Goal: Task Accomplishment & Management: Use online tool/utility

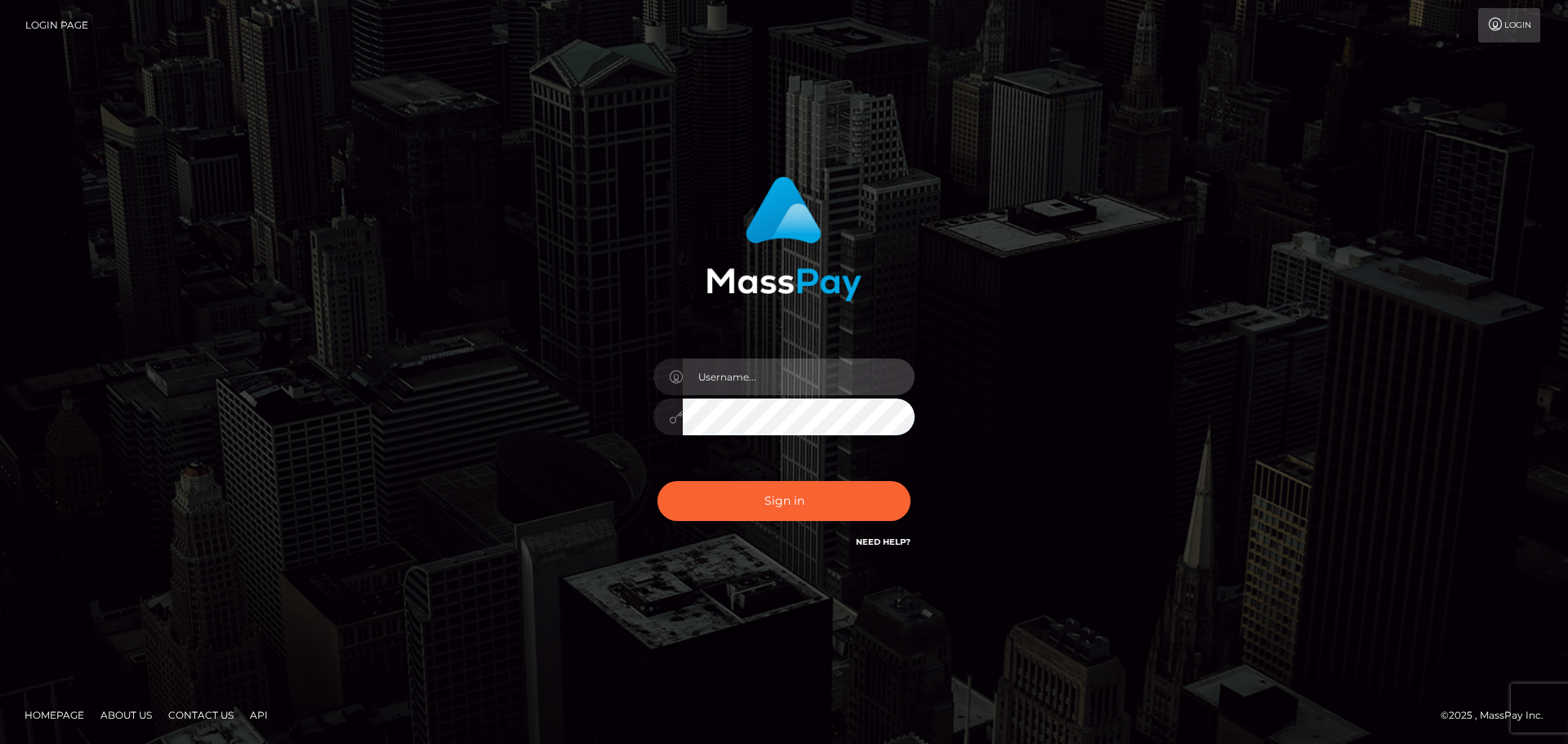
click at [811, 378] on input "text" at bounding box center [798, 377] width 232 height 37
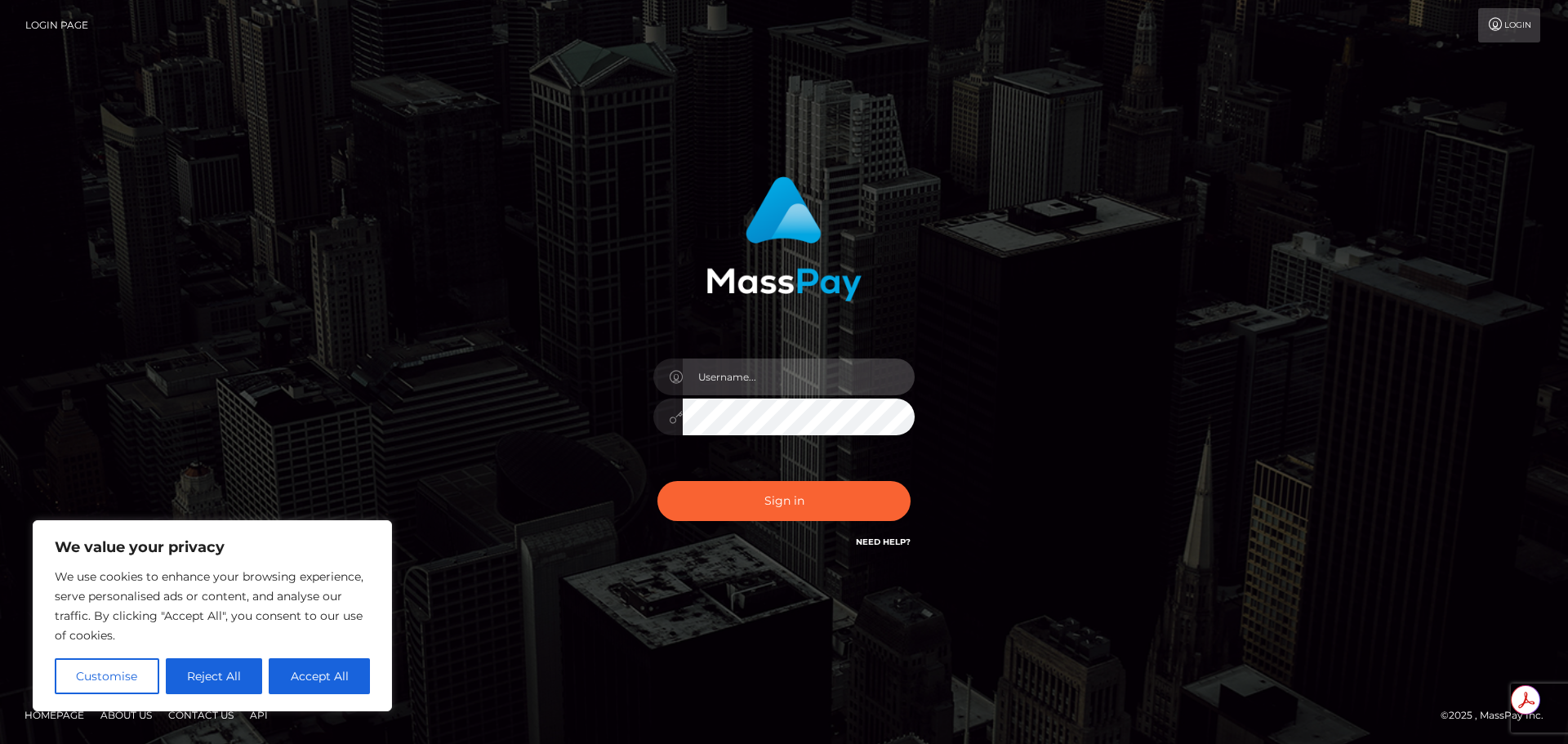
type input "Michelle.T"
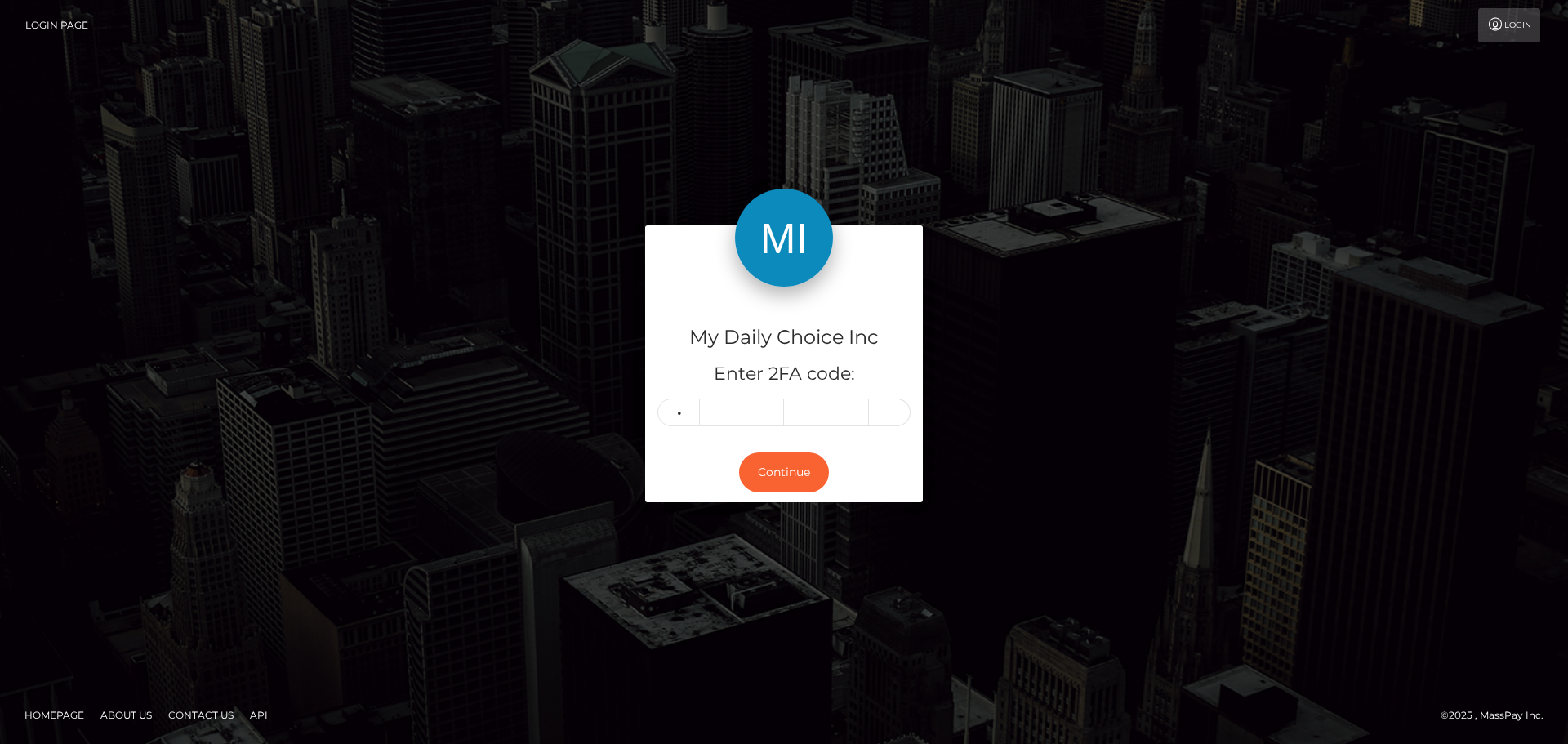
type input "6"
type input "3"
type input "4"
type input "5"
type input "0"
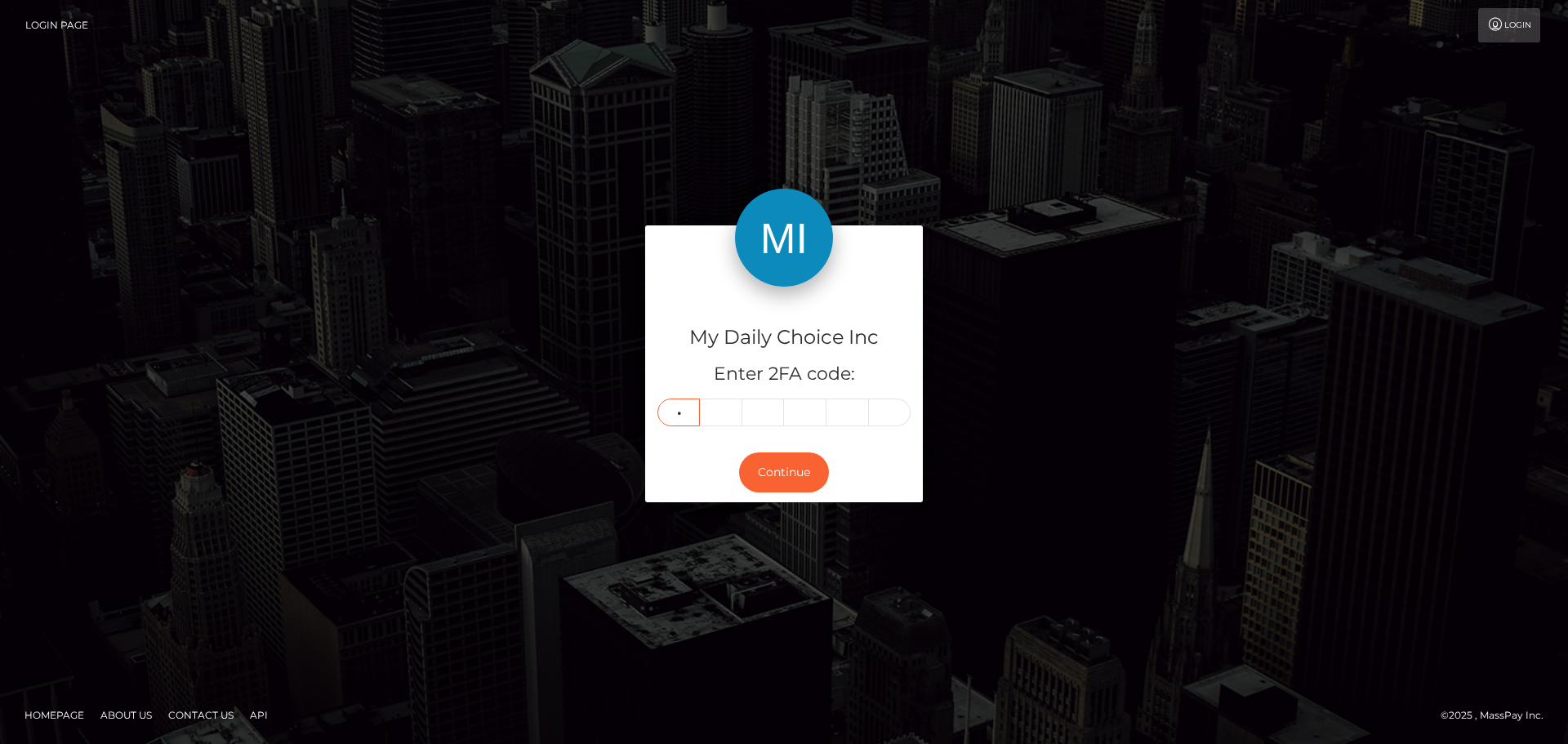
type input "7"
type input "0"
type input "8"
type input "2"
type input "4"
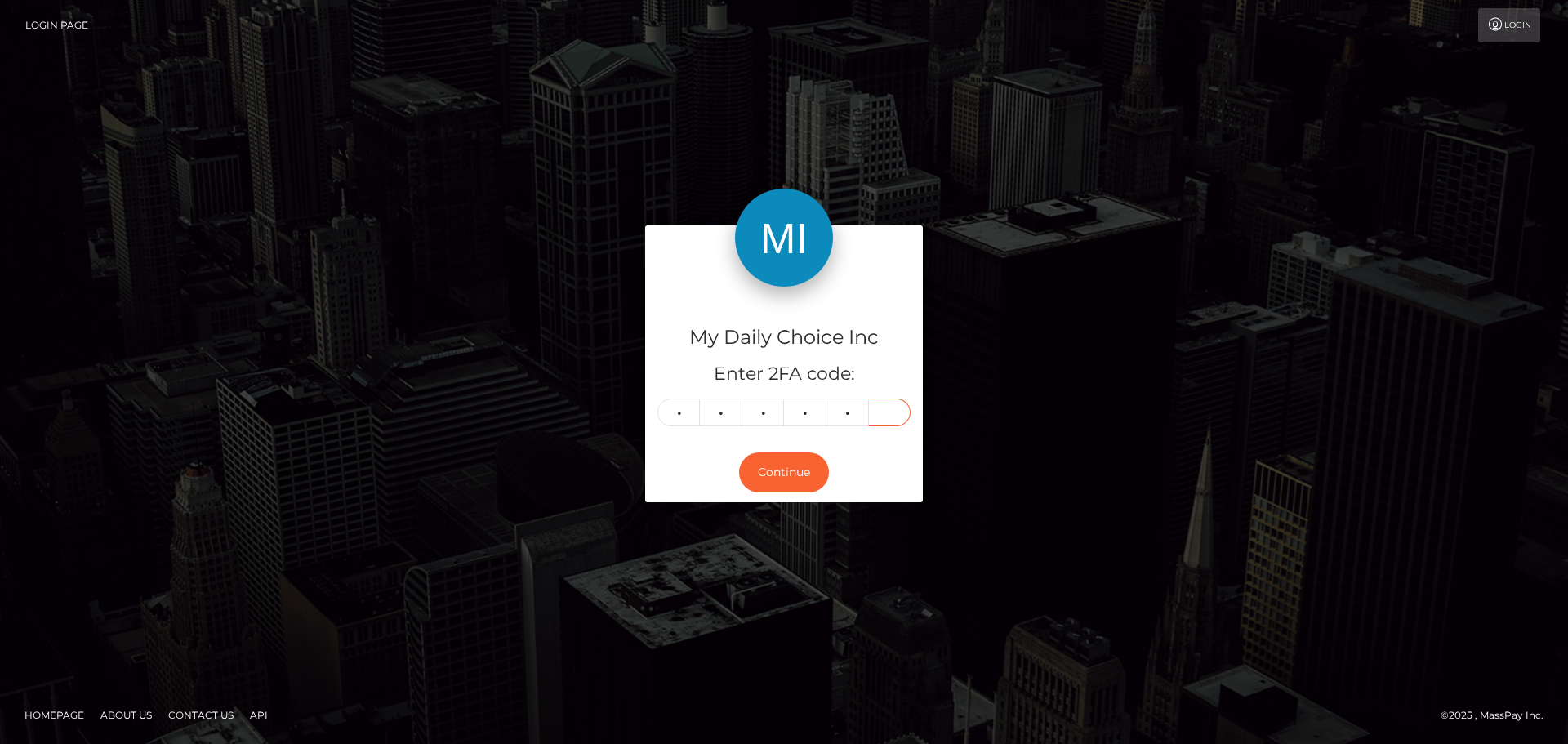
type input "3"
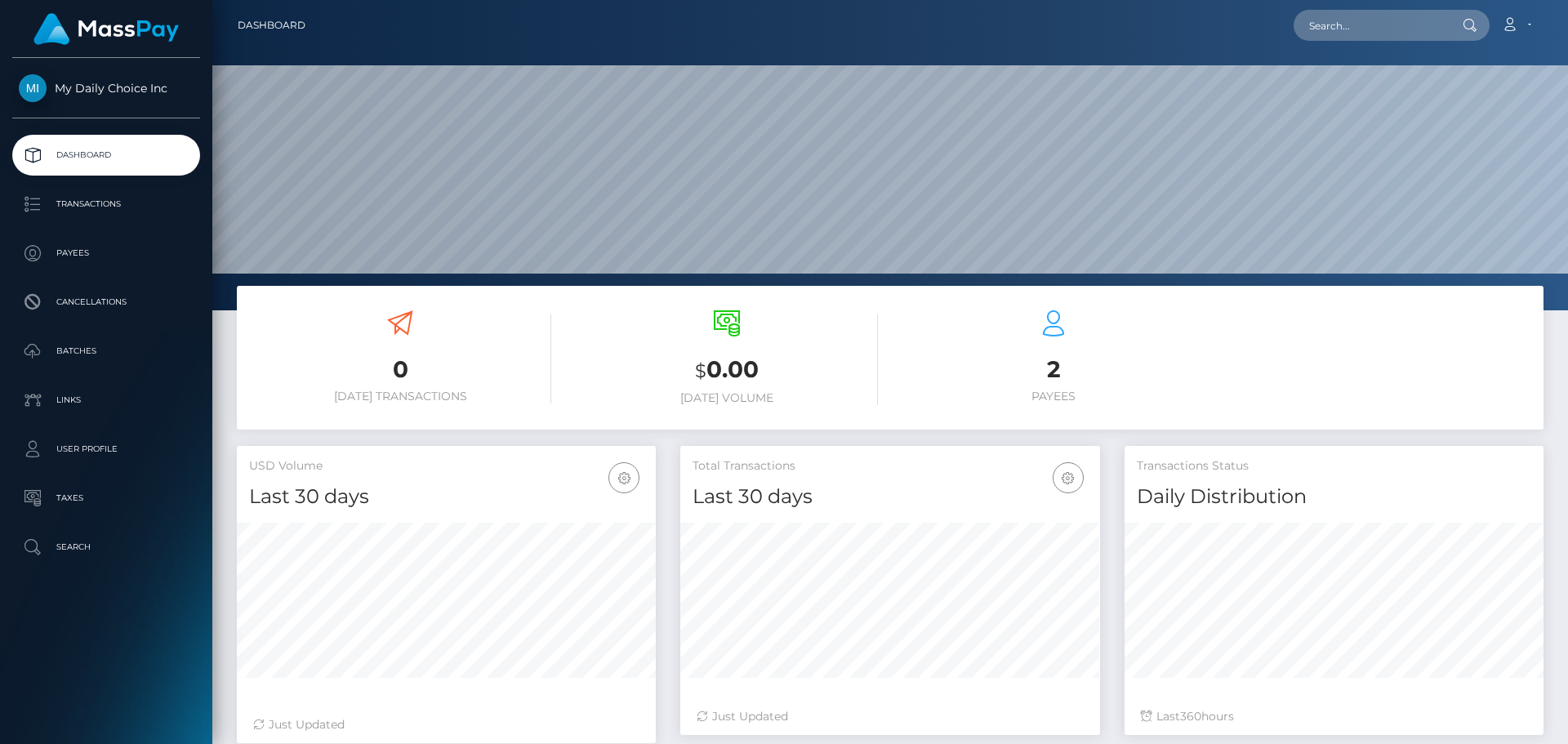
scroll to position [290, 420]
click at [91, 250] on p "Payees" at bounding box center [105, 253] width 174 height 25
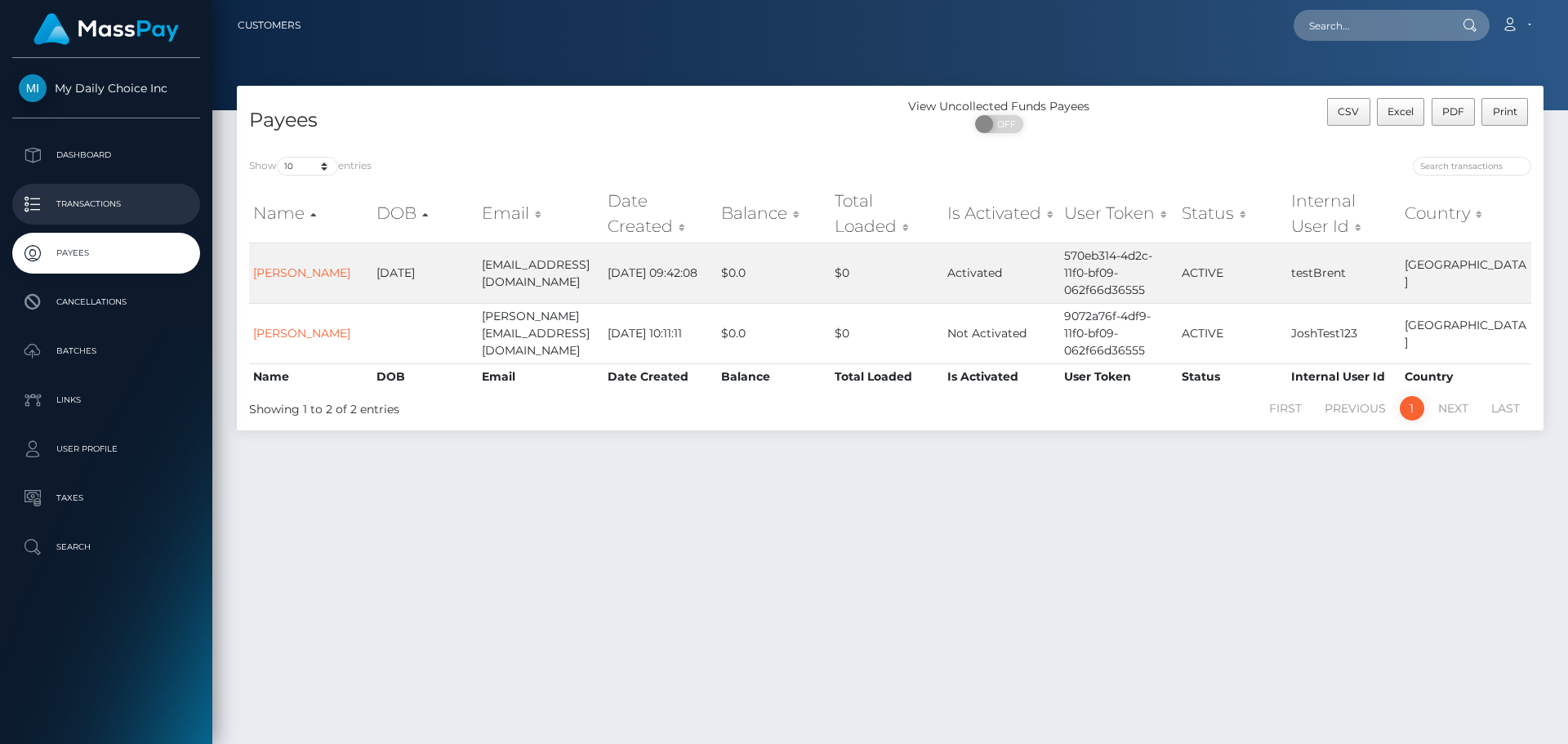
click at [120, 198] on p "Transactions" at bounding box center [105, 204] width 174 height 25
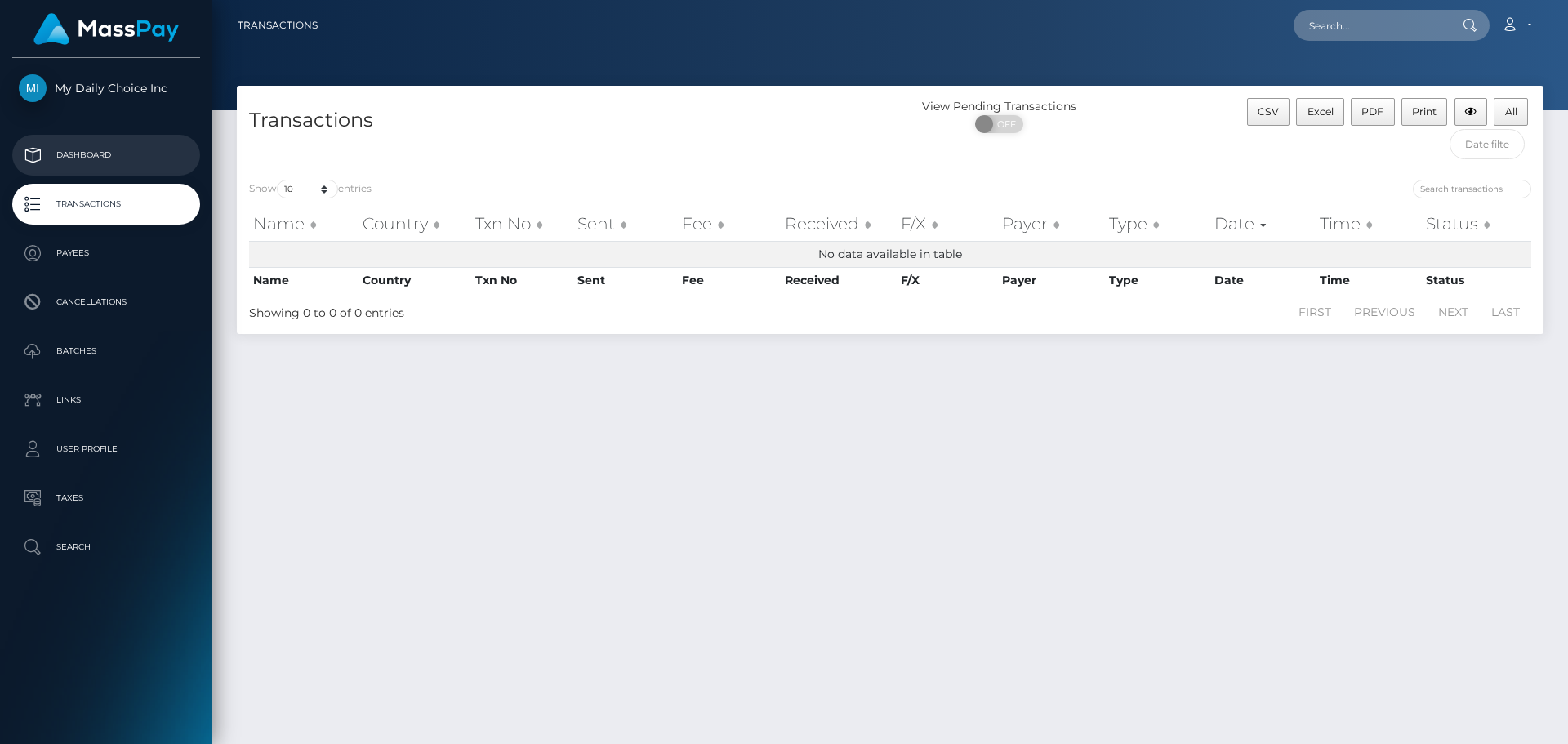
click at [99, 154] on p "Dashboard" at bounding box center [105, 155] width 174 height 25
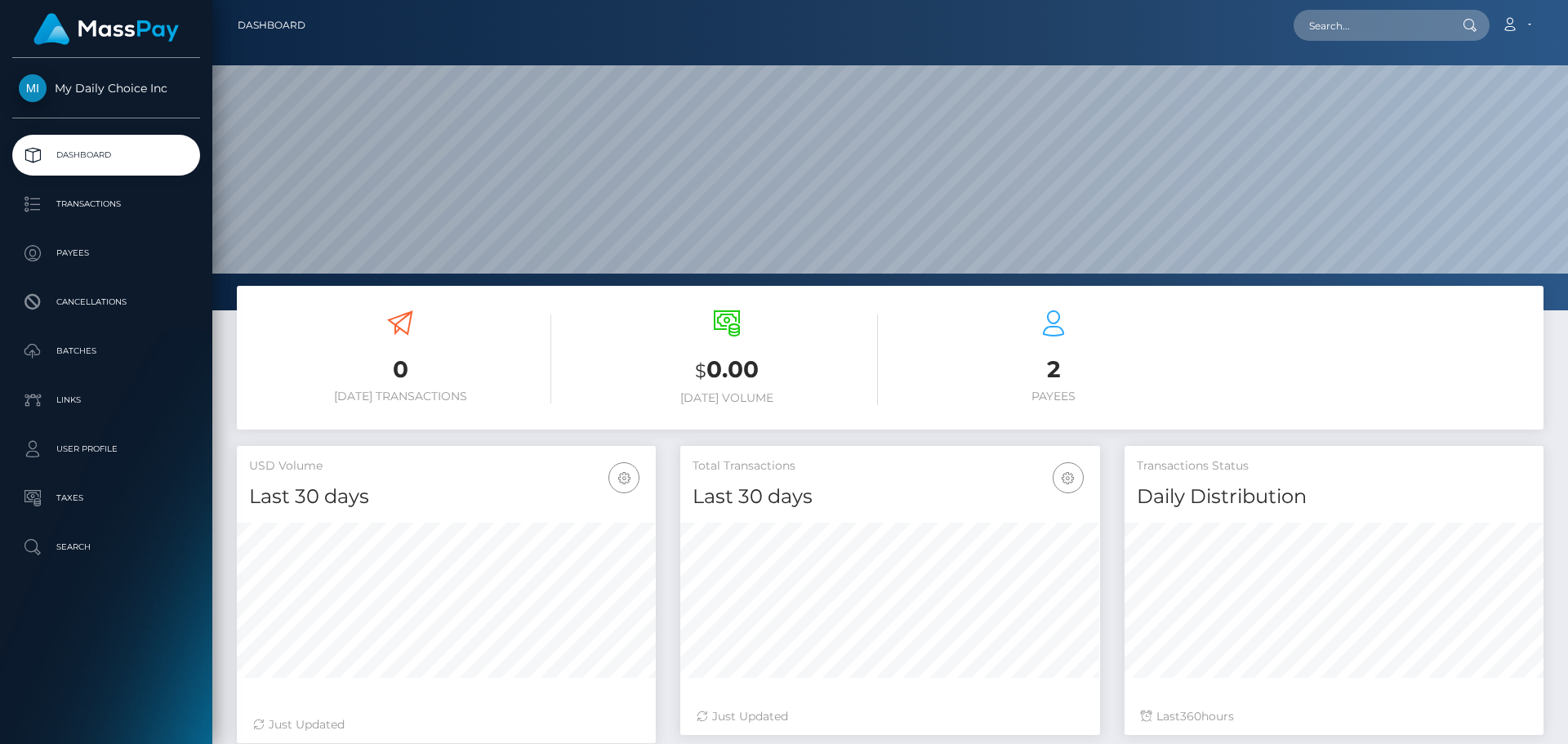
scroll to position [290, 420]
click at [117, 90] on span "My Daily Choice Inc" at bounding box center [105, 89] width 187 height 15
click at [114, 445] on p "User Profile" at bounding box center [105, 449] width 174 height 25
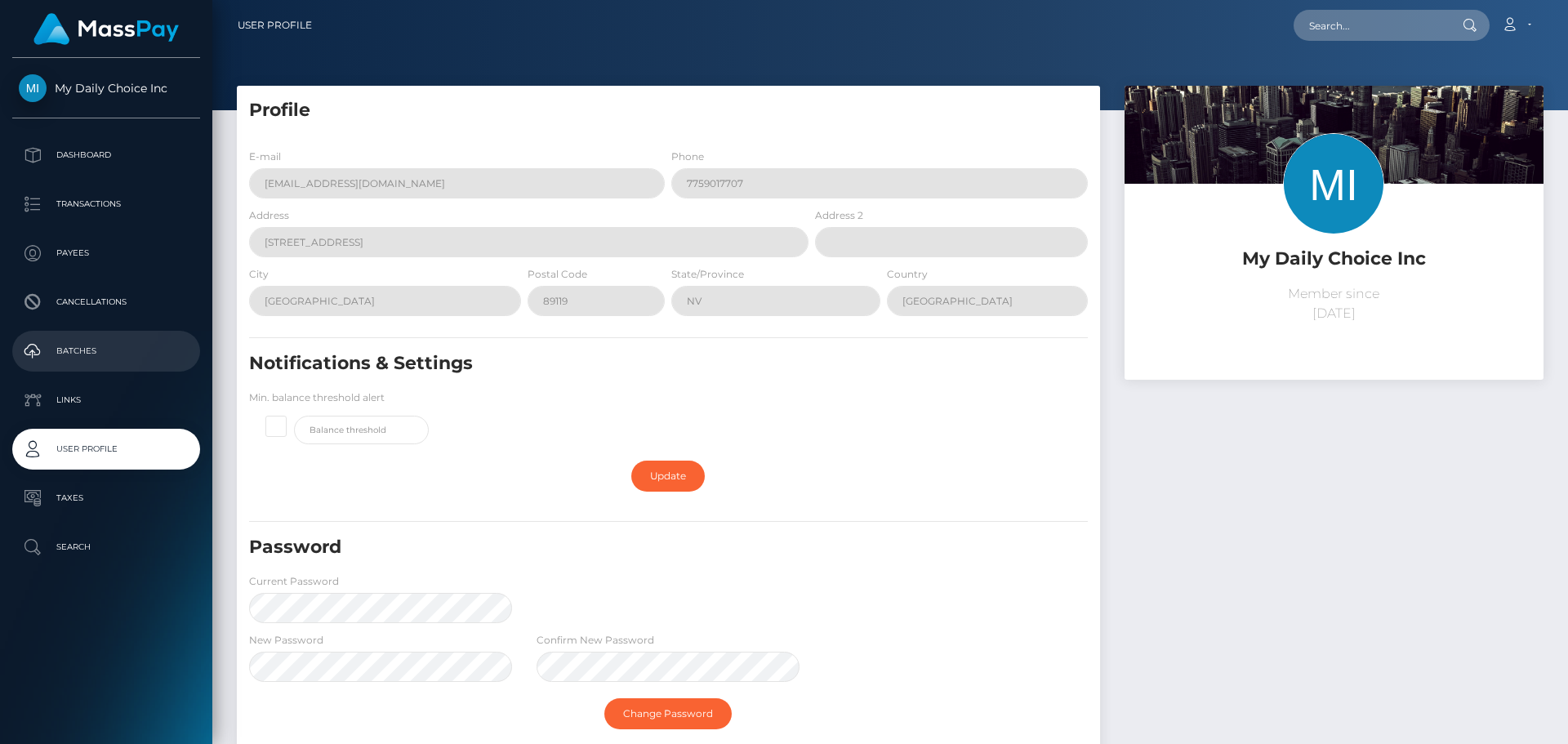
click at [100, 344] on p "Batches" at bounding box center [105, 351] width 174 height 25
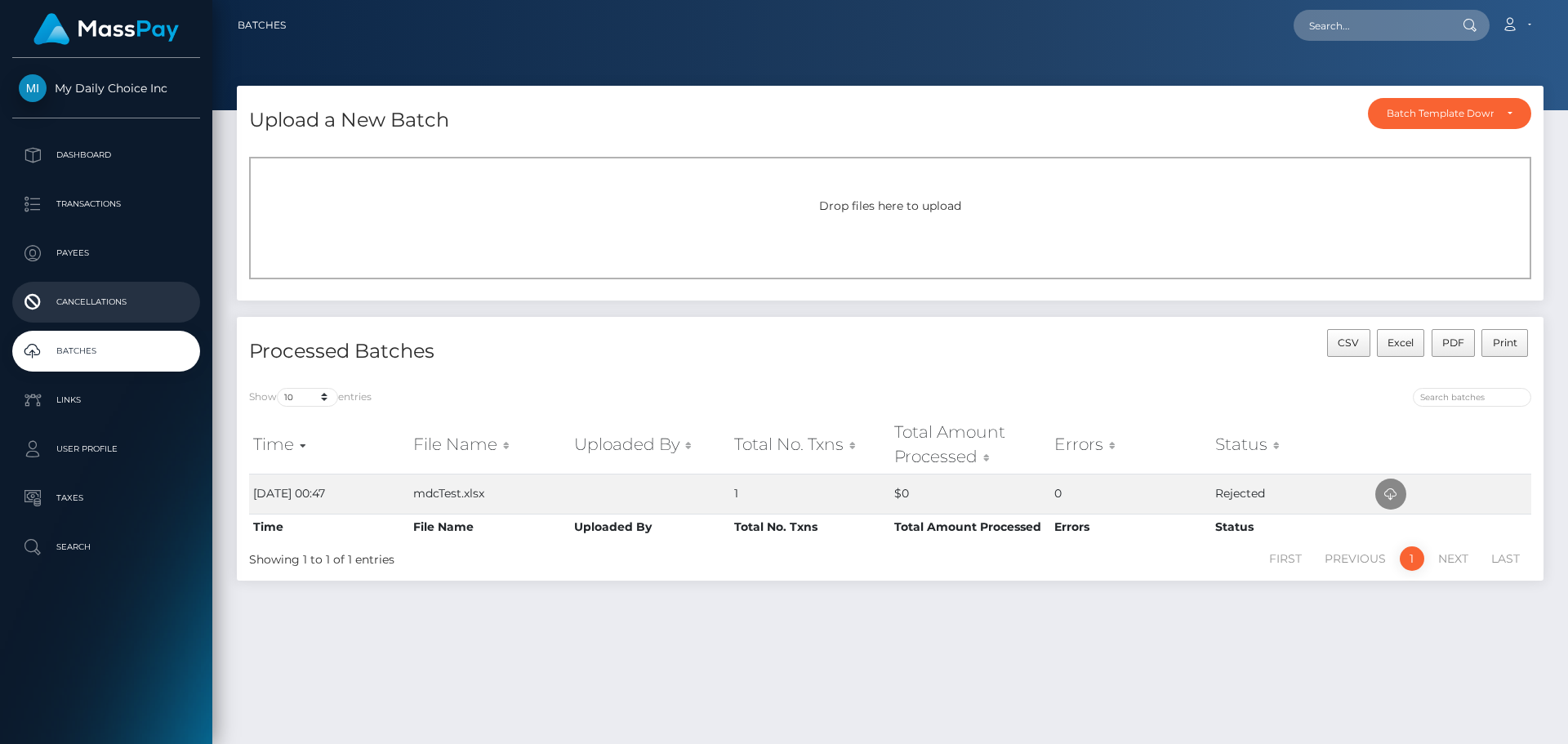
click at [86, 301] on p "Cancellations" at bounding box center [105, 302] width 174 height 25
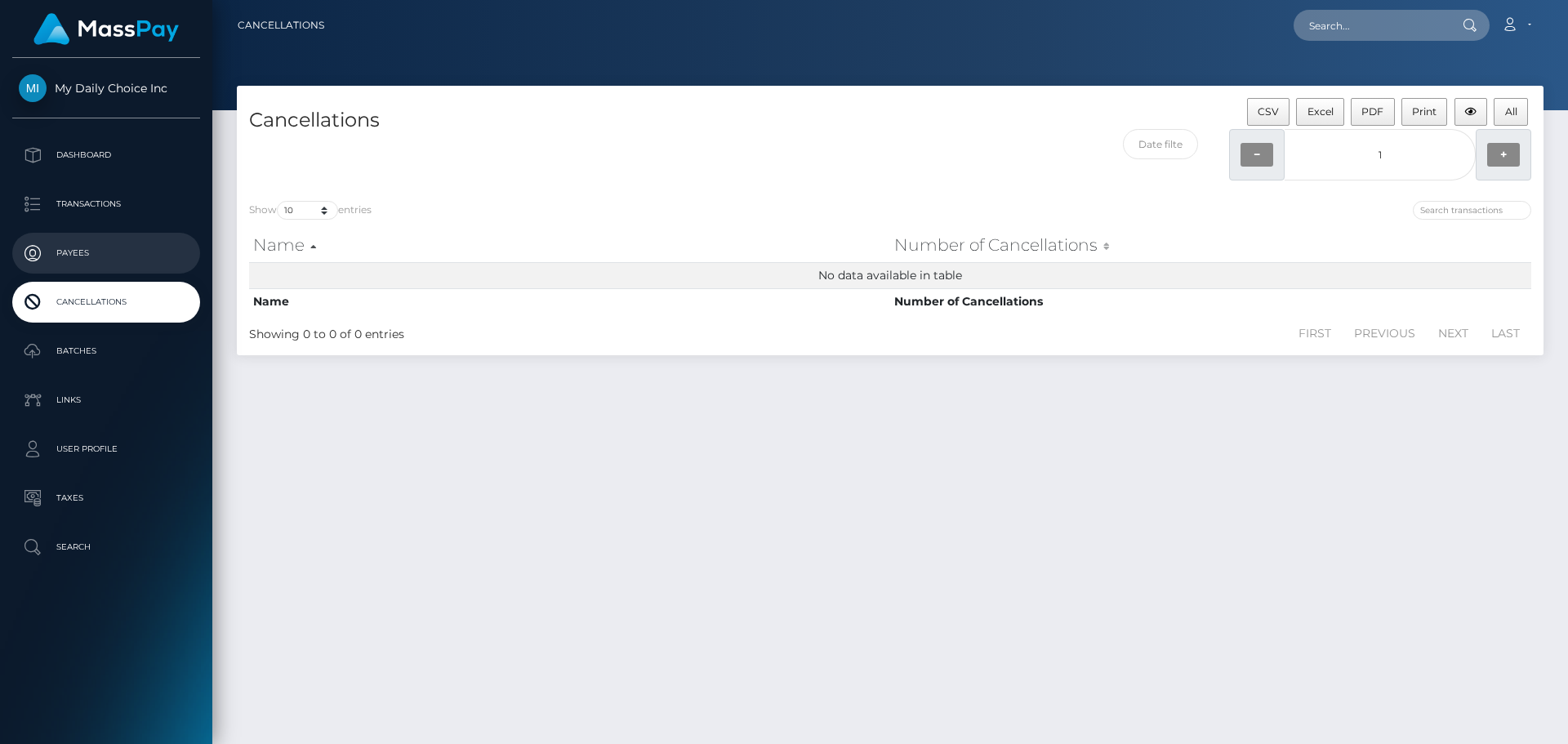
click at [75, 250] on p "Payees" at bounding box center [105, 253] width 174 height 25
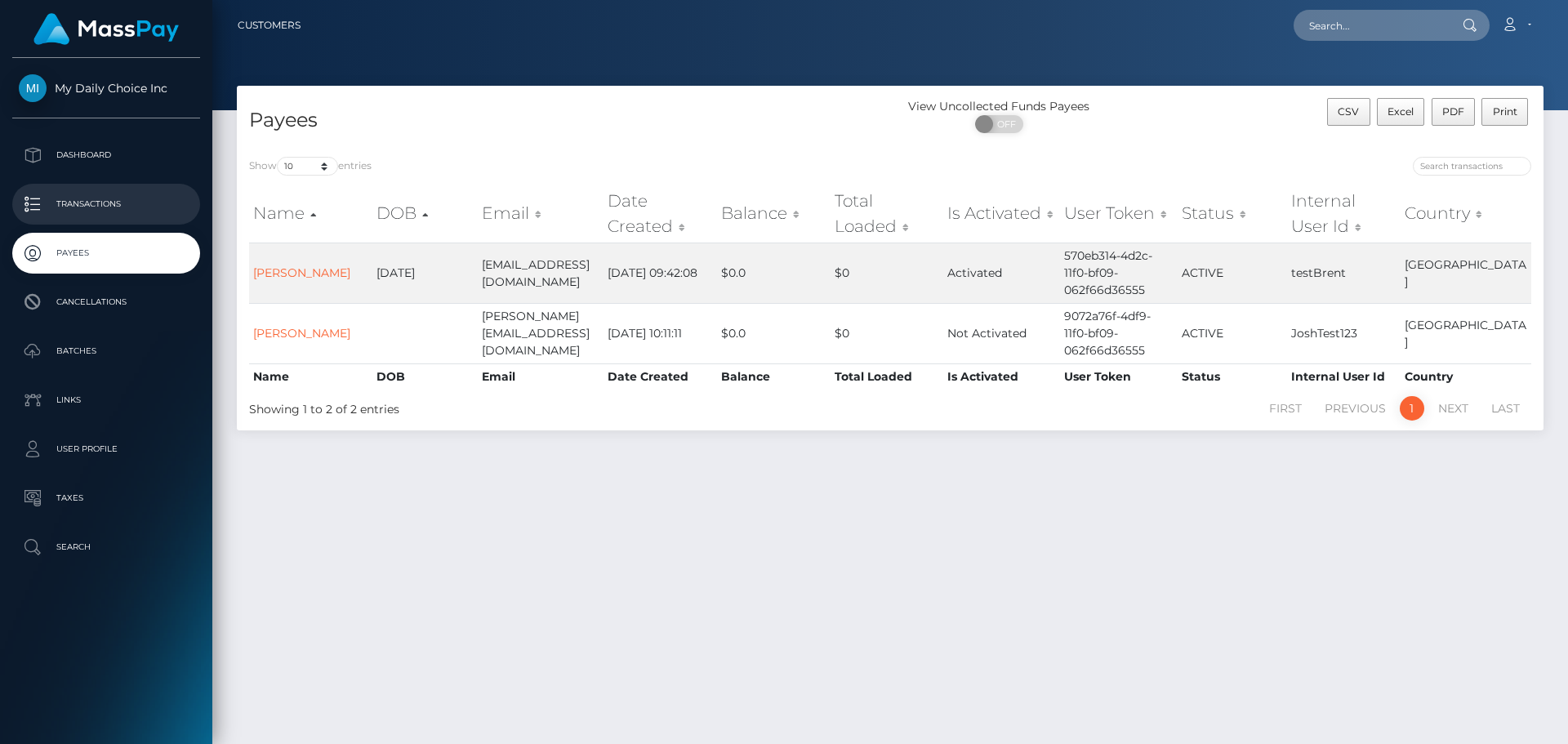
click at [89, 199] on p "Transactions" at bounding box center [105, 204] width 174 height 25
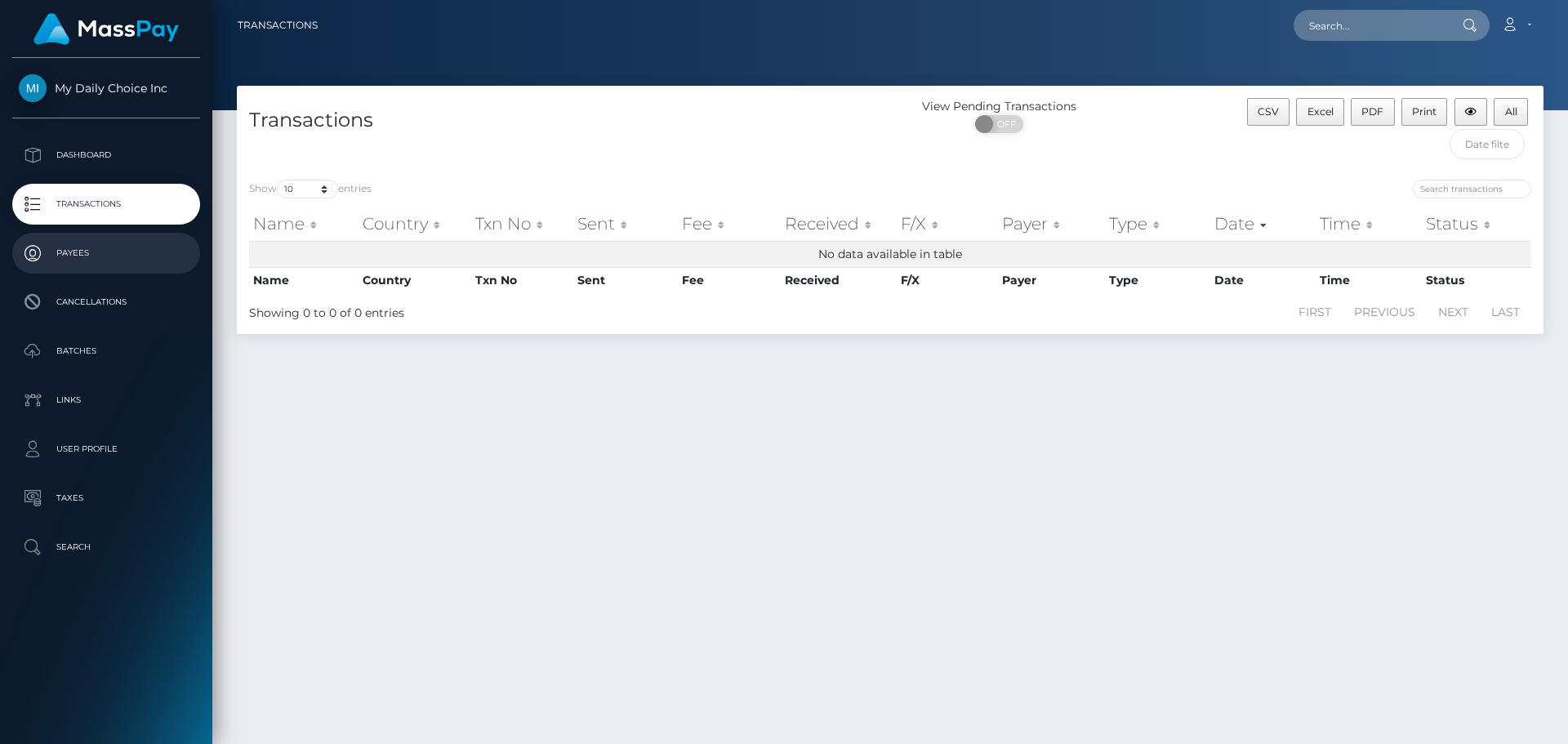
click at [87, 246] on p "Payees" at bounding box center [105, 253] width 174 height 25
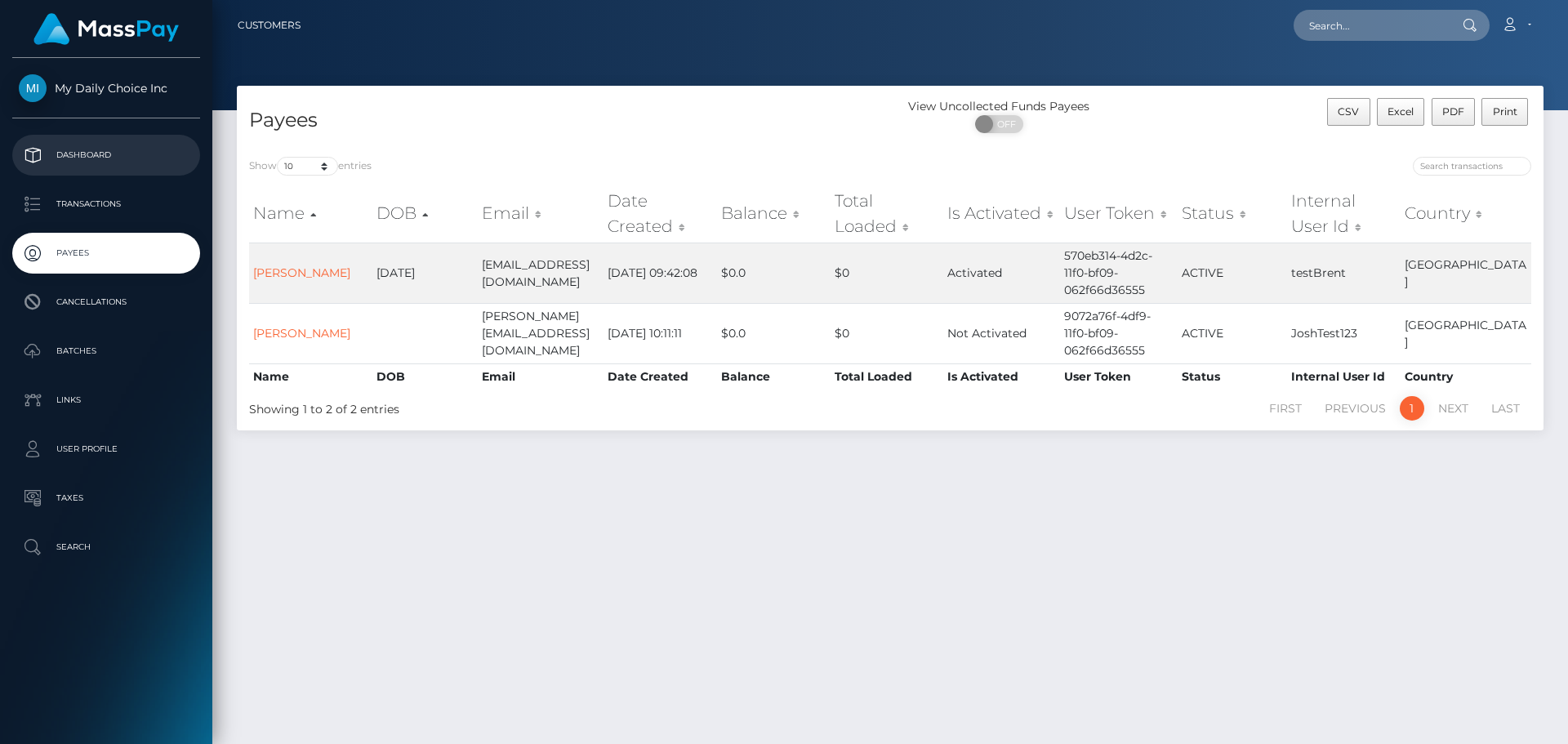
click at [108, 151] on p "Dashboard" at bounding box center [105, 155] width 174 height 25
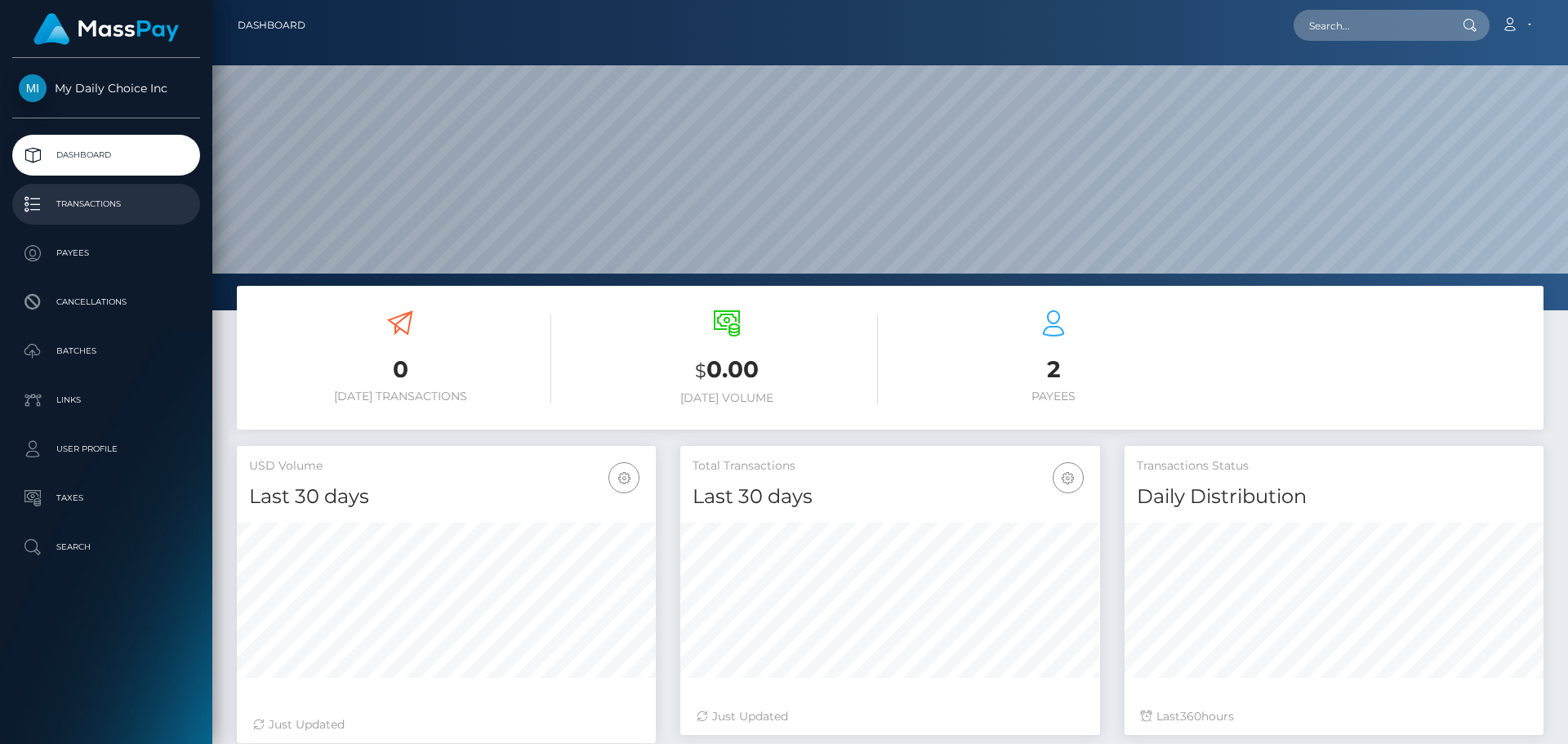
click at [100, 203] on p "Transactions" at bounding box center [105, 204] width 174 height 25
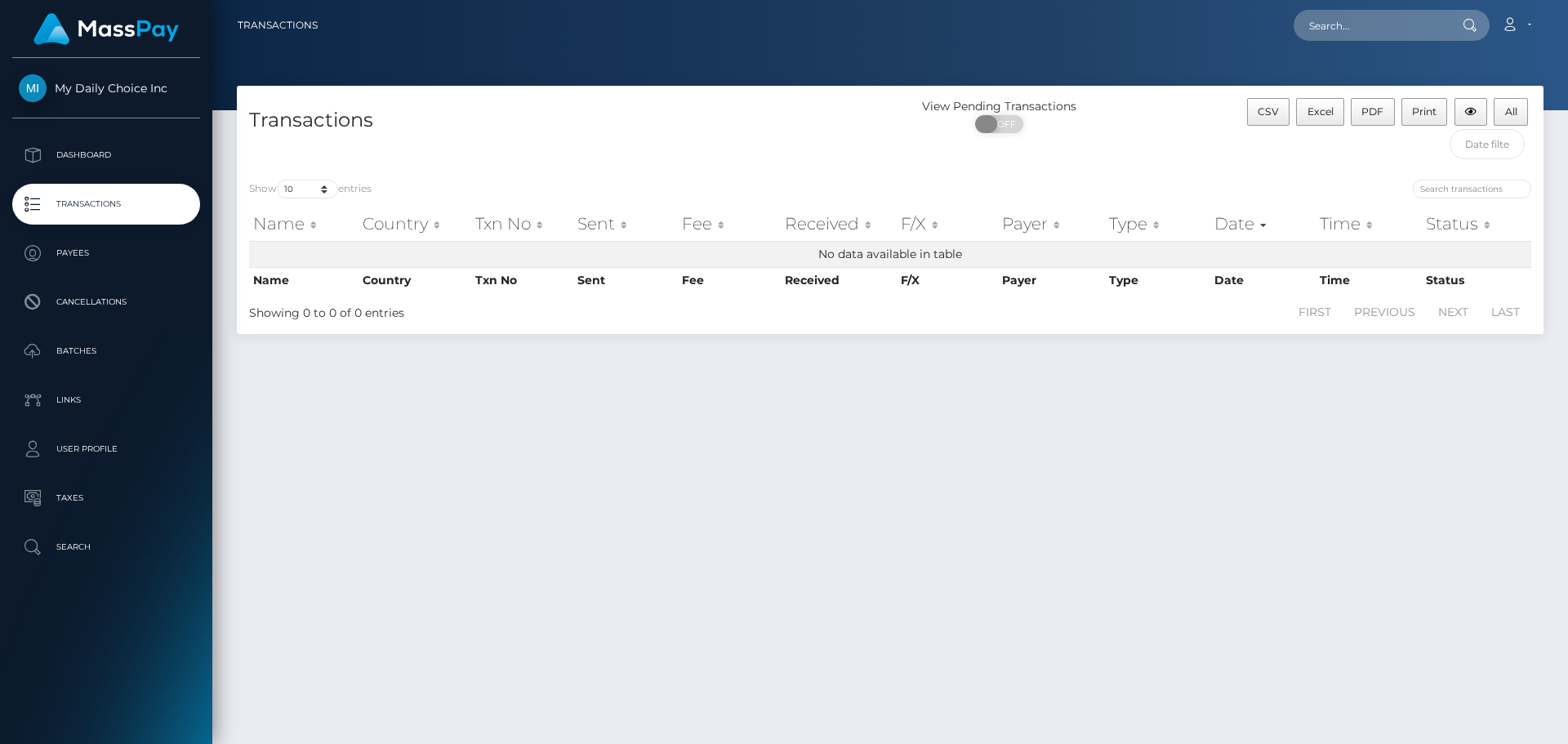
click at [984, 126] on span at bounding box center [986, 124] width 22 height 18
click at [1011, 126] on span "OFF" at bounding box center [1004, 124] width 41 height 18
click at [1011, 126] on span at bounding box center [1012, 124] width 22 height 18
click at [1011, 126] on span "OFF" at bounding box center [1004, 124] width 41 height 18
checkbox input "true"
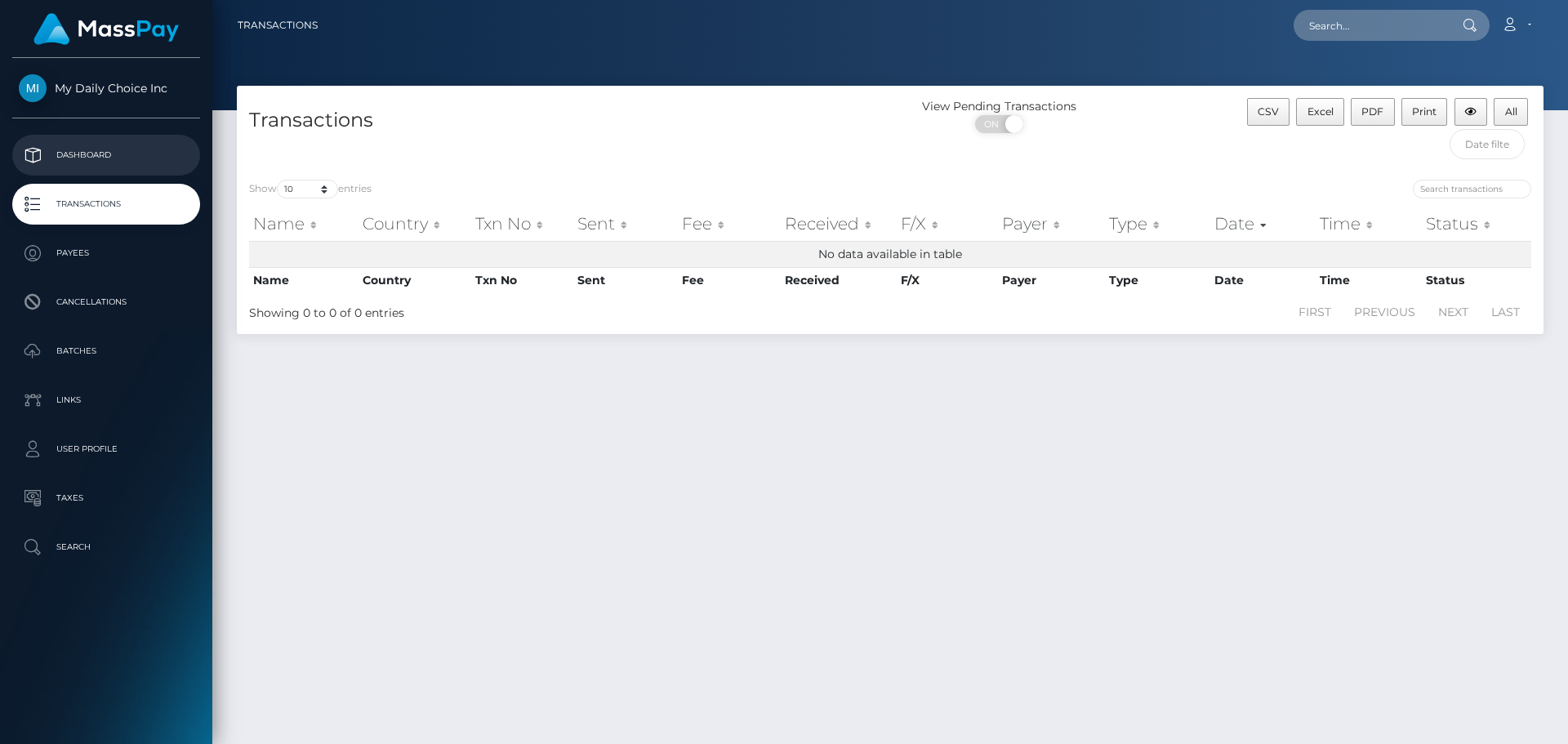
click at [96, 150] on p "Dashboard" at bounding box center [105, 155] width 174 height 25
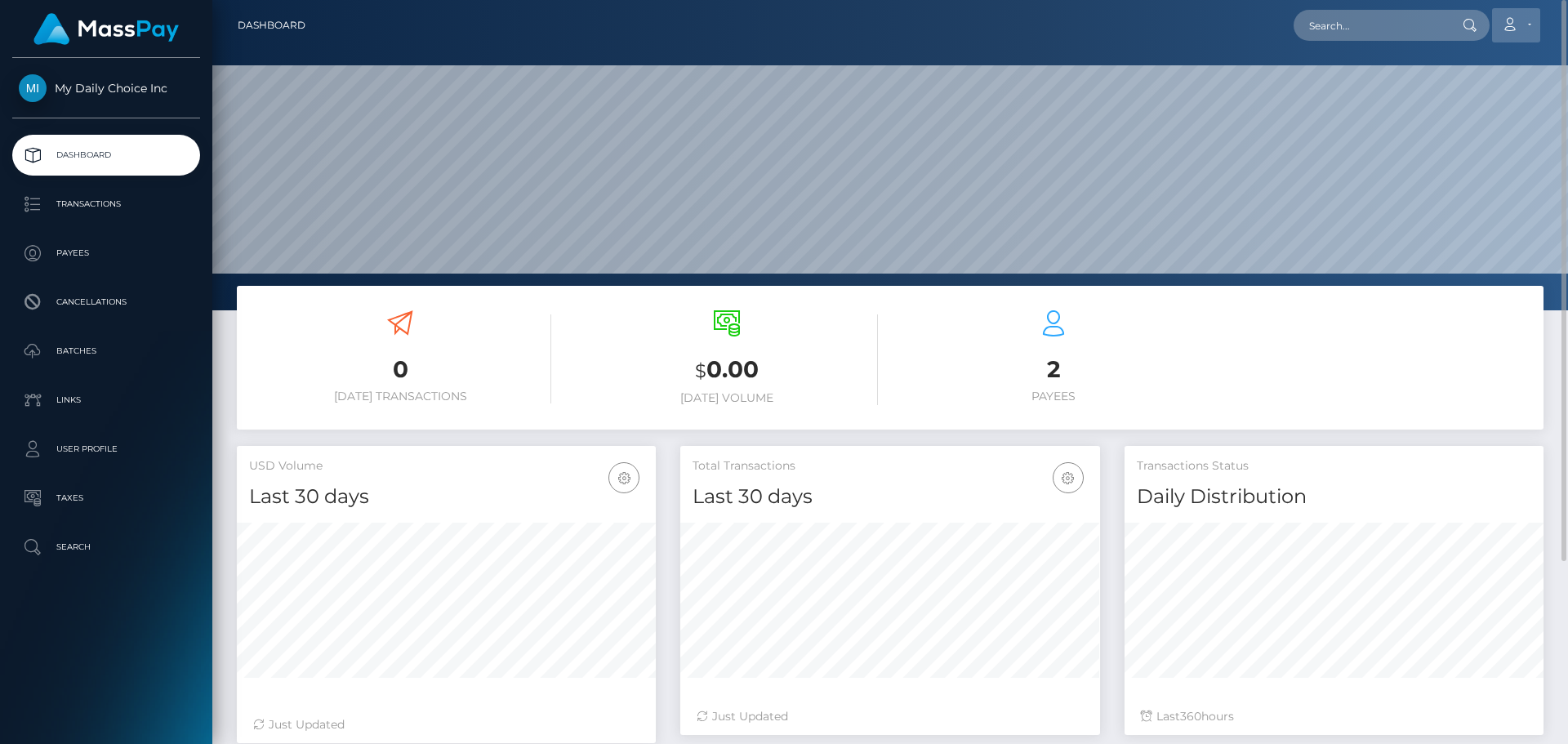
click at [1514, 26] on icon at bounding box center [1509, 24] width 18 height 13
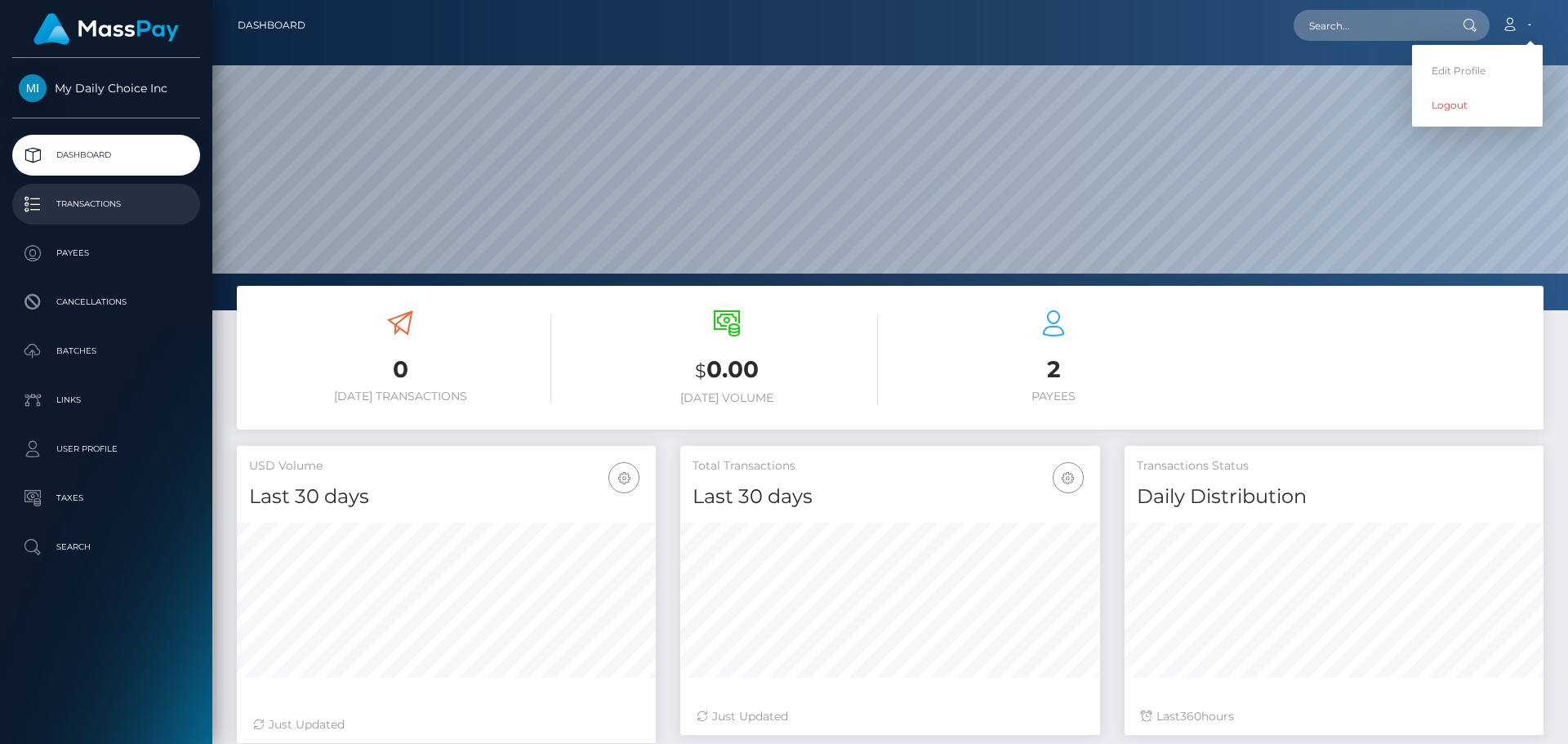
click at [104, 207] on p "Transactions" at bounding box center [105, 204] width 174 height 25
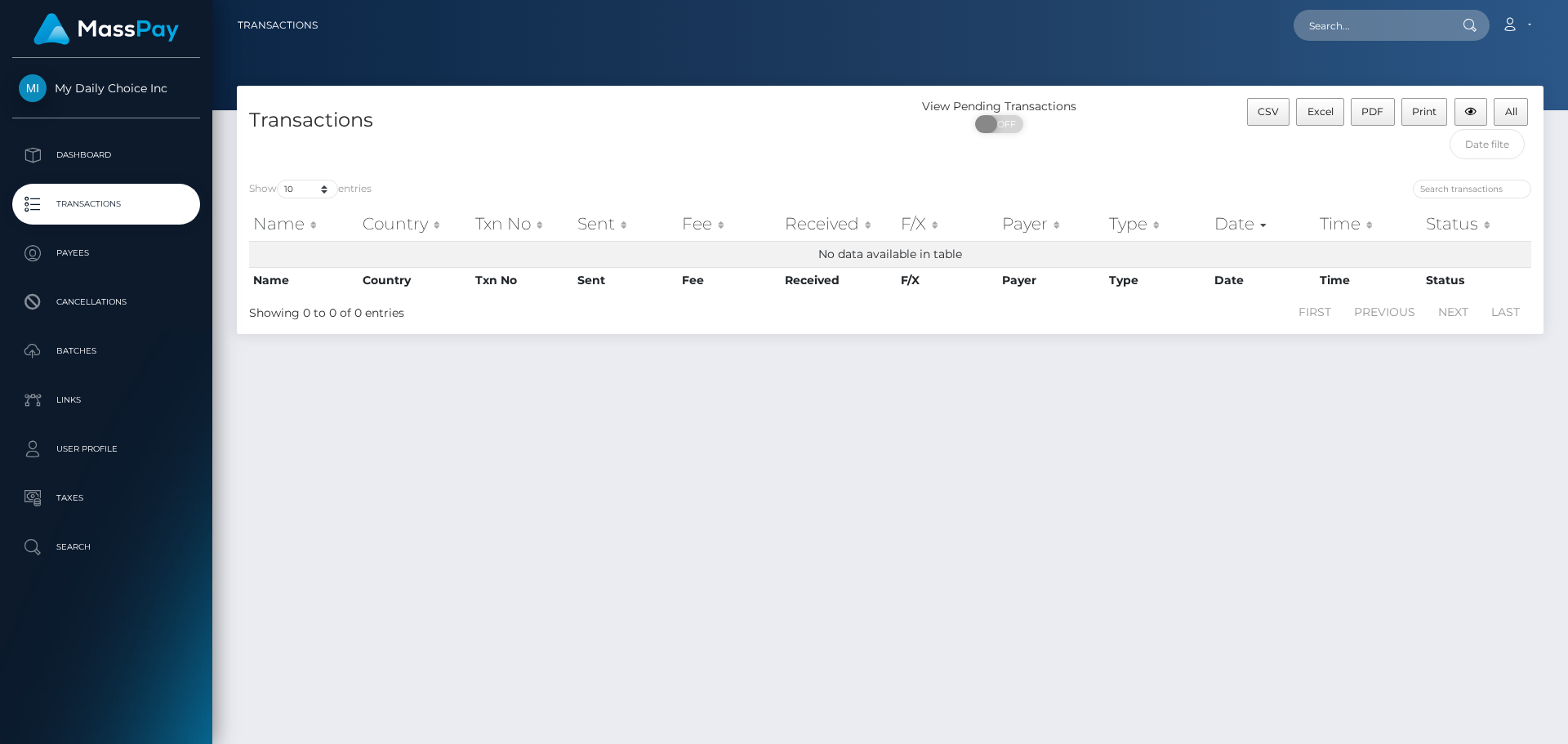
click at [983, 124] on span at bounding box center [986, 124] width 22 height 18
checkbox input "true"
click at [81, 547] on p "Search" at bounding box center [105, 546] width 174 height 25
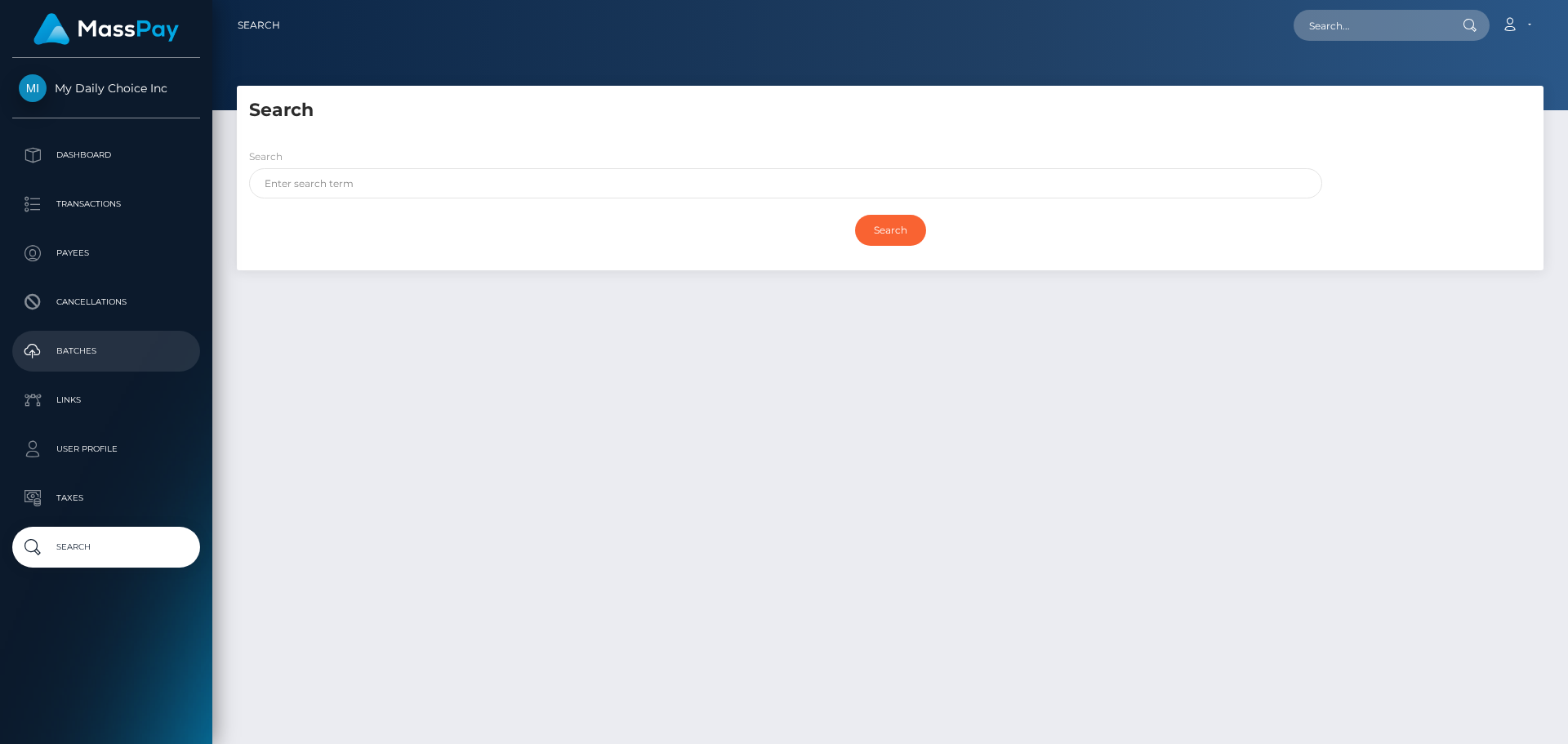
click at [81, 352] on p "Batches" at bounding box center [105, 351] width 174 height 25
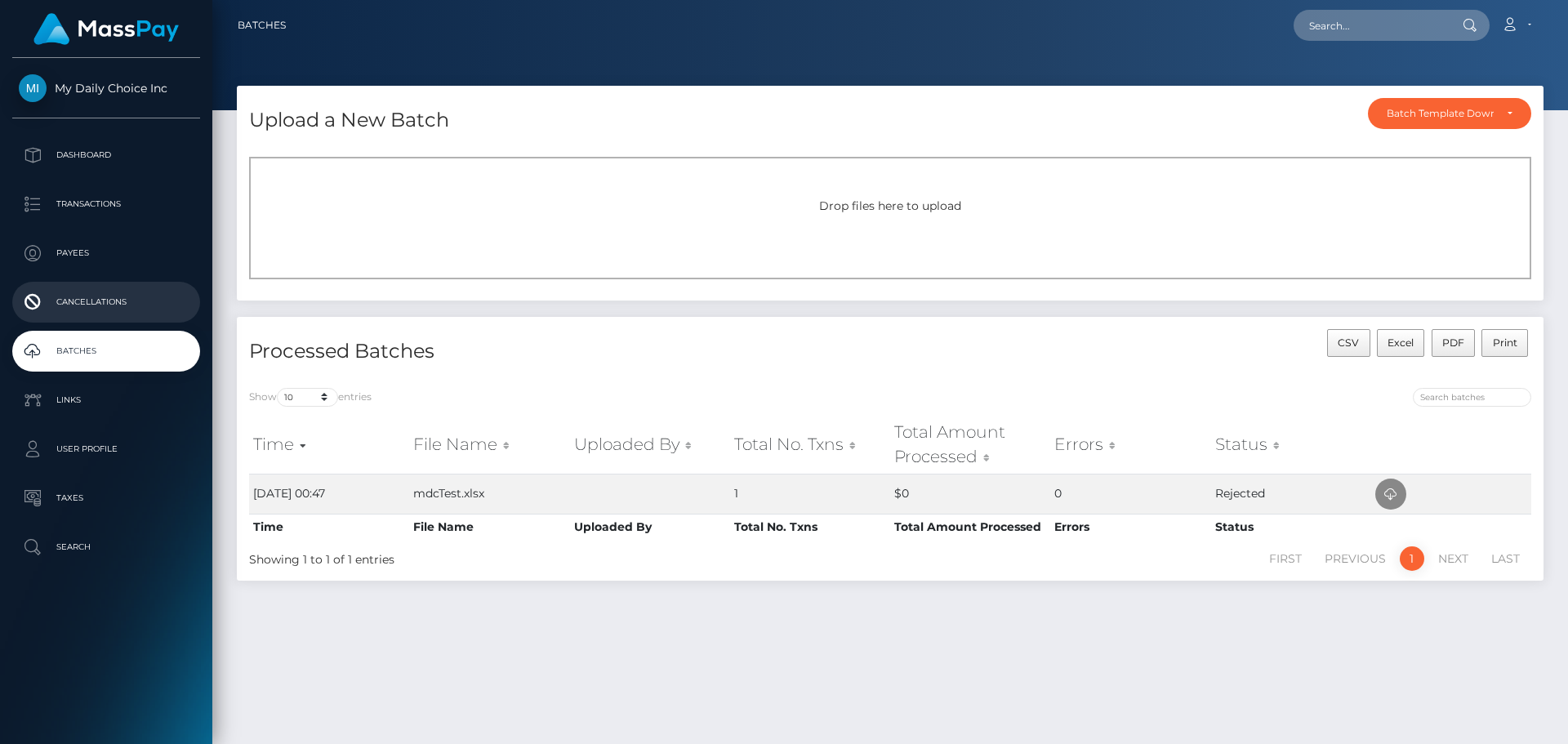
click at [95, 295] on p "Cancellations" at bounding box center [105, 302] width 174 height 25
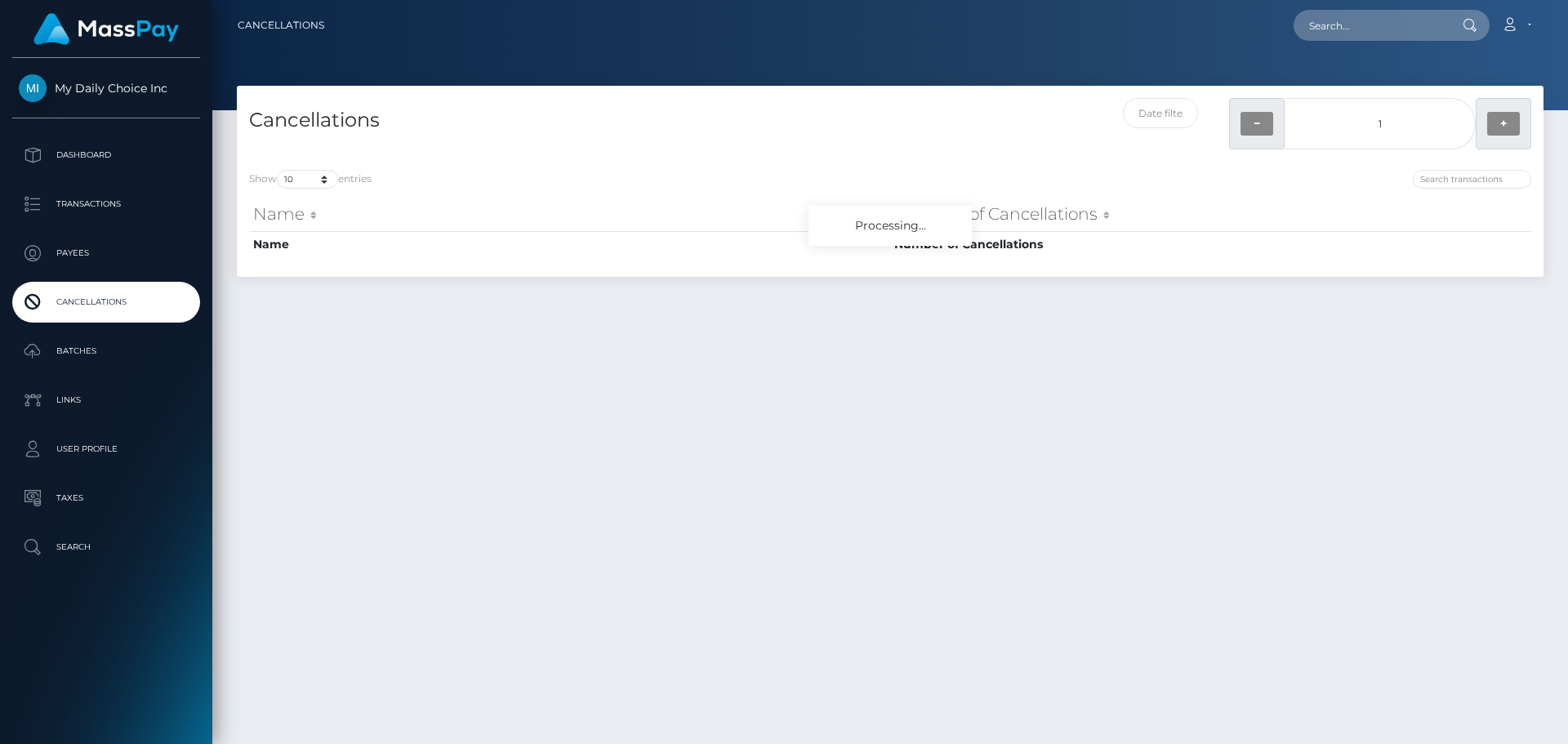
click at [92, 245] on p "Payees" at bounding box center [105, 253] width 174 height 25
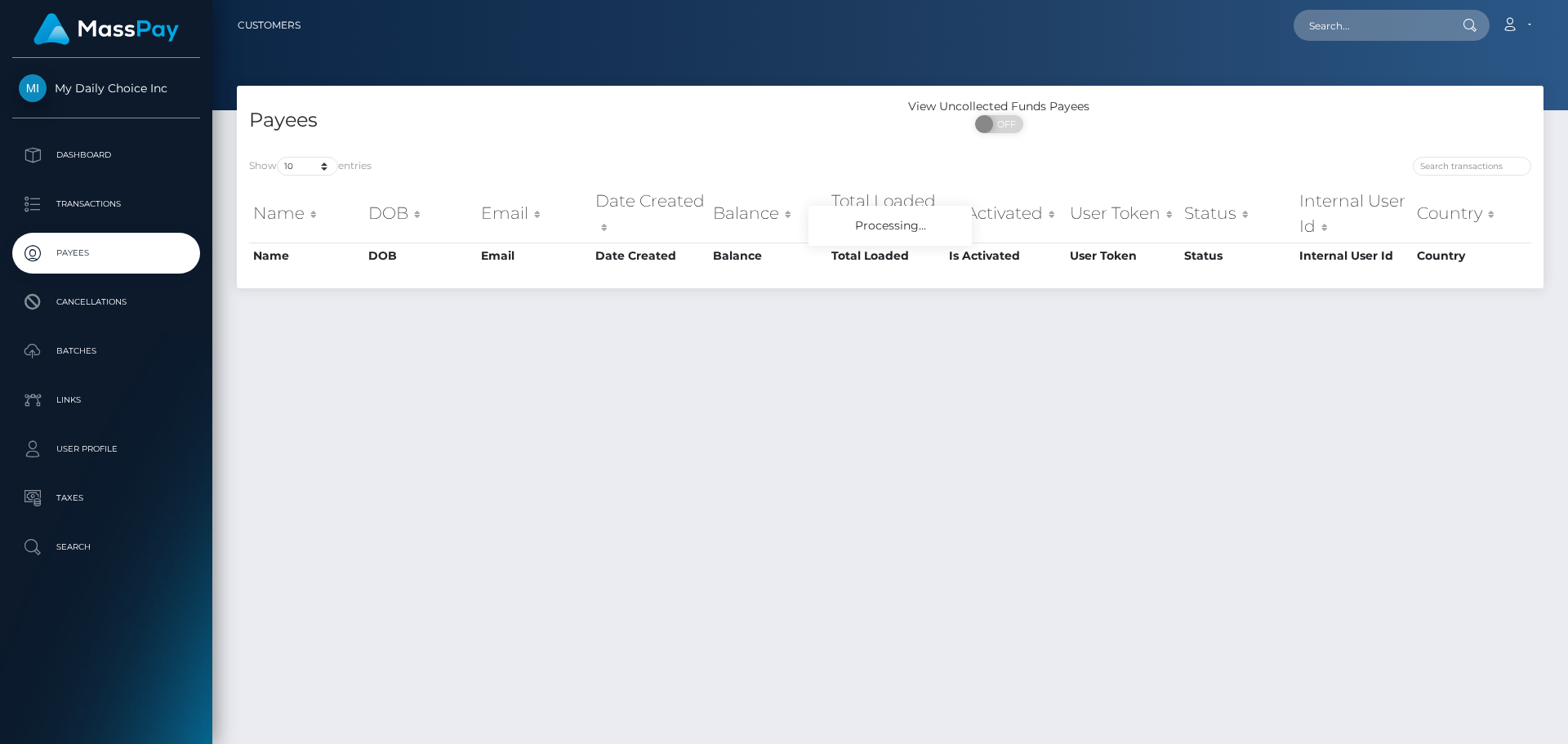
click at [99, 202] on p "Transactions" at bounding box center [105, 204] width 174 height 25
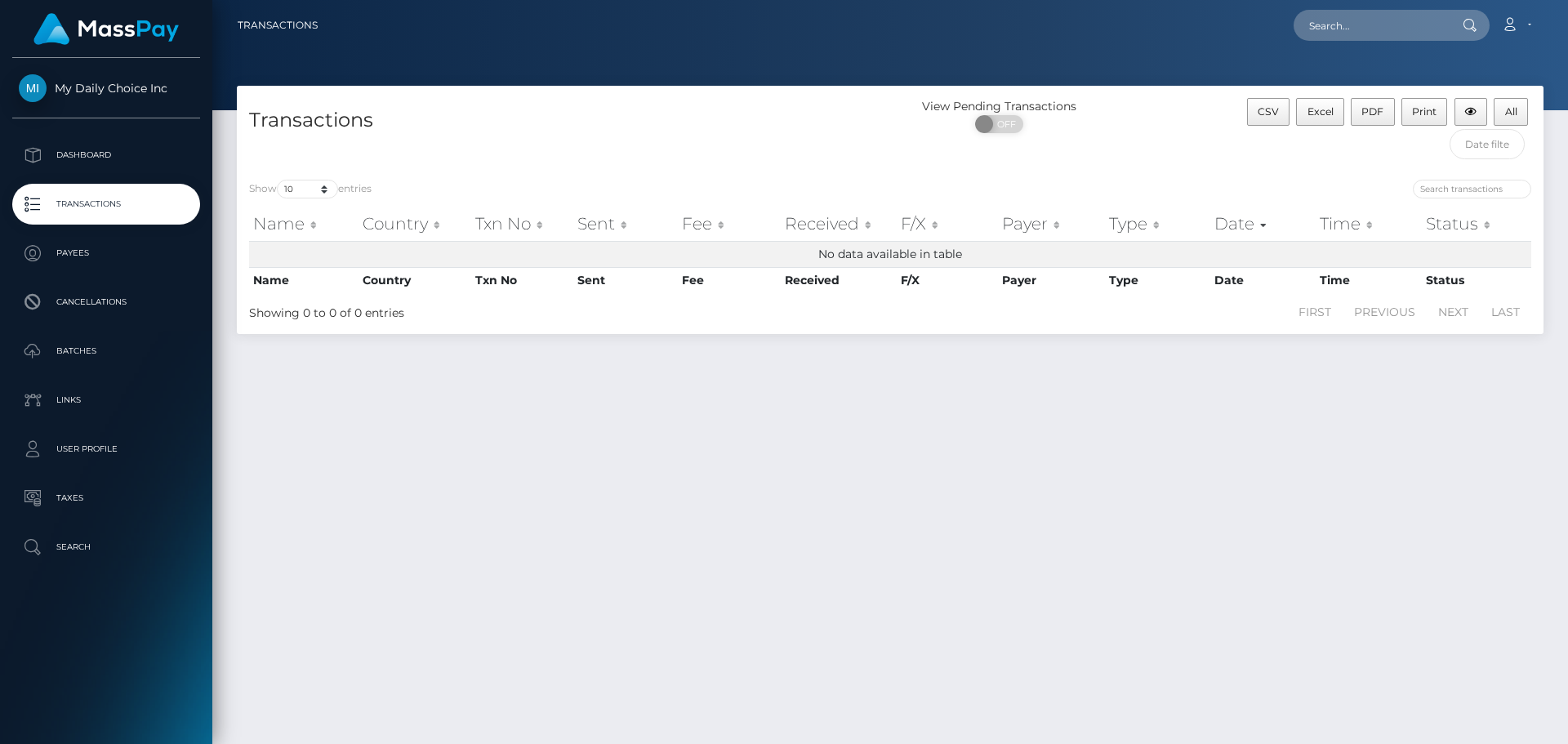
click at [110, 149] on p "Dashboard" at bounding box center [105, 155] width 174 height 25
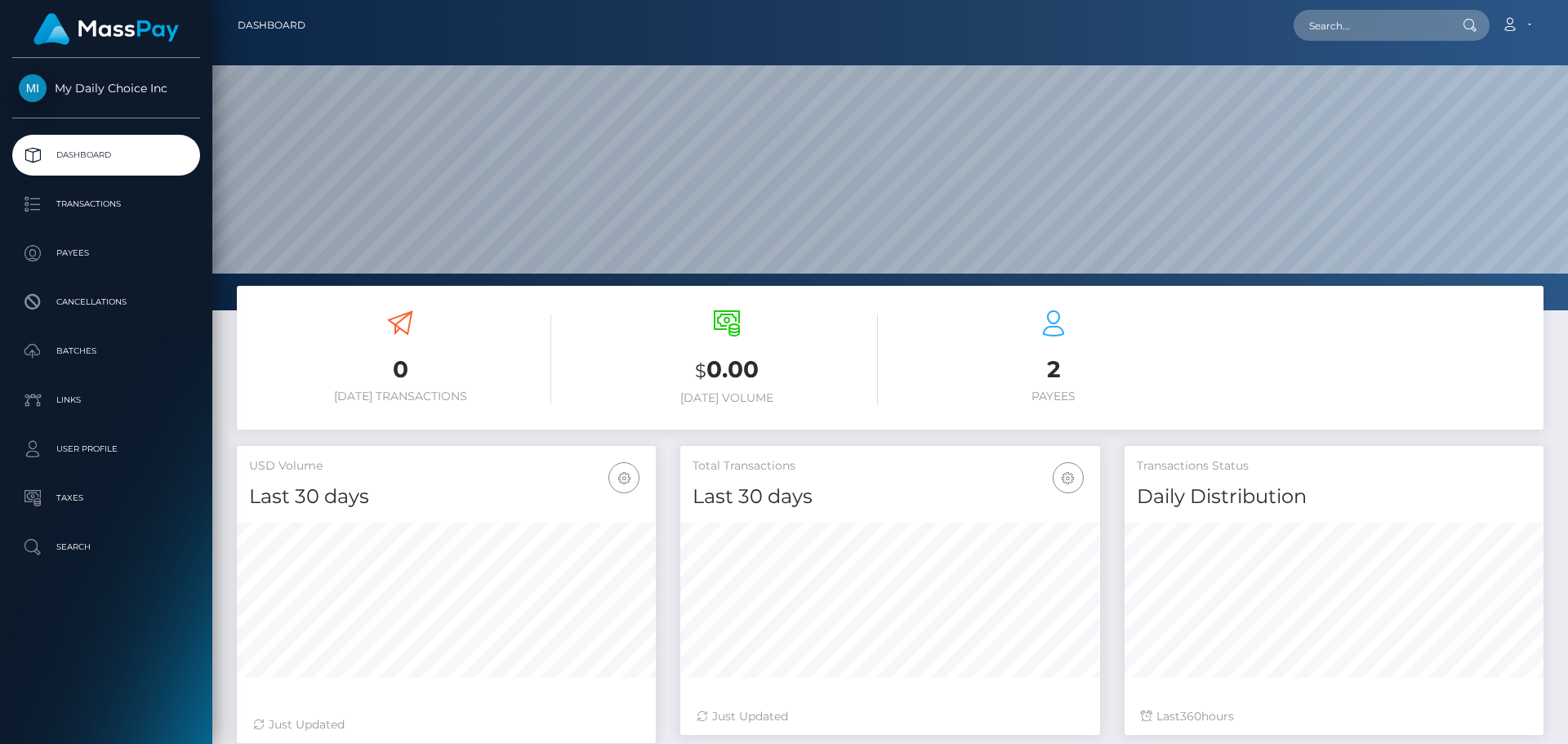
scroll to position [290, 420]
click at [86, 302] on p "Cancellations" at bounding box center [105, 302] width 174 height 25
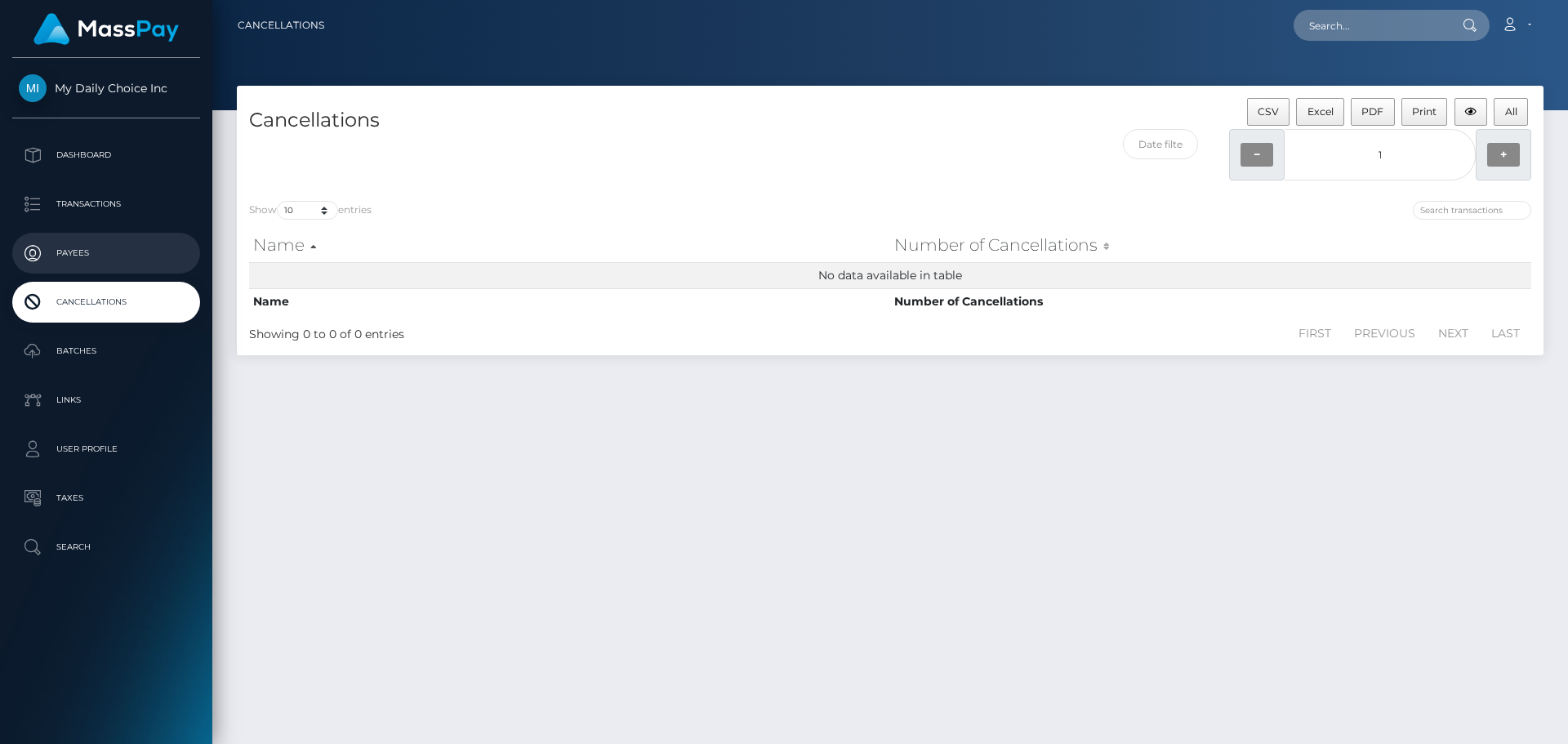
click at [75, 247] on p "Payees" at bounding box center [105, 253] width 174 height 25
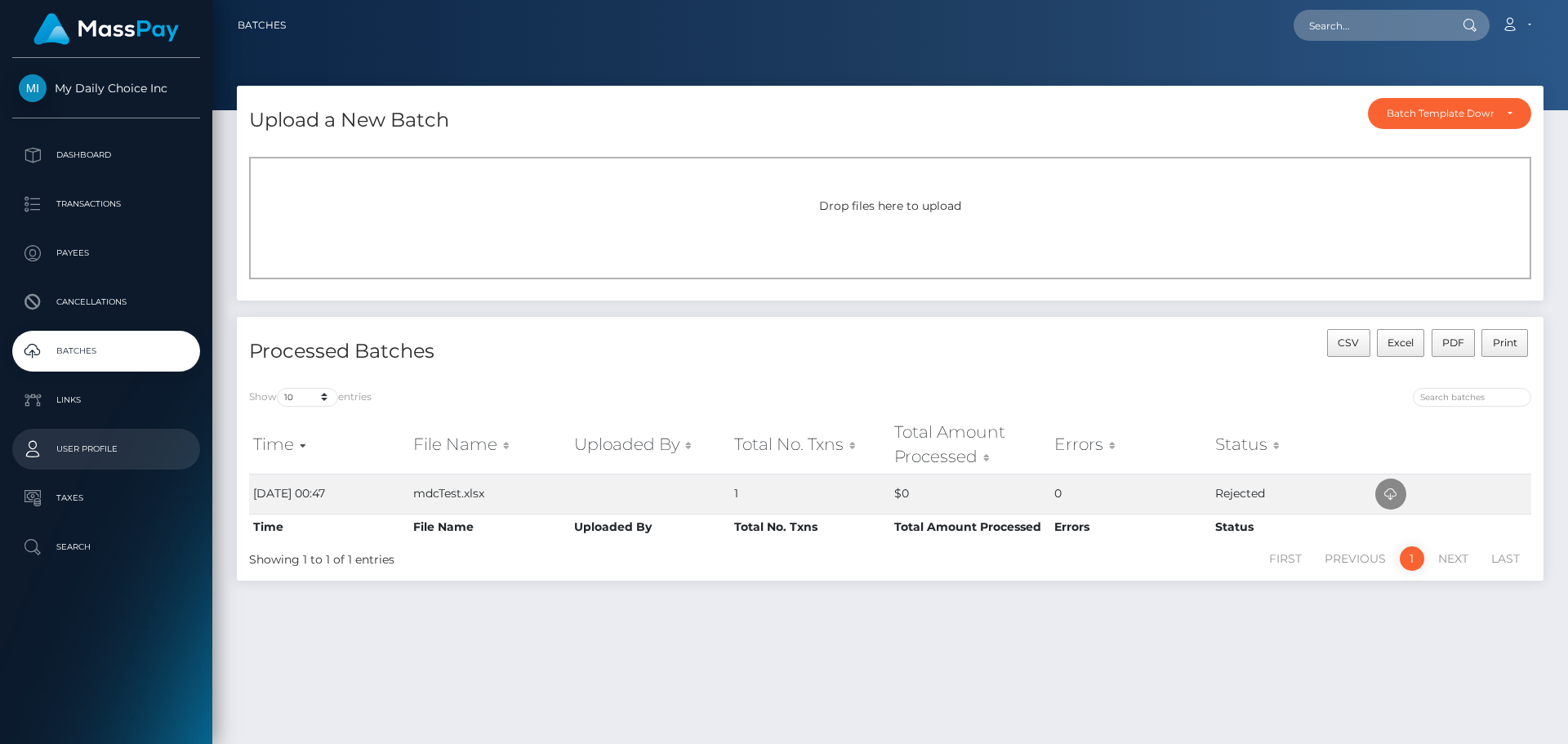
click at [106, 451] on p "User Profile" at bounding box center [105, 449] width 174 height 25
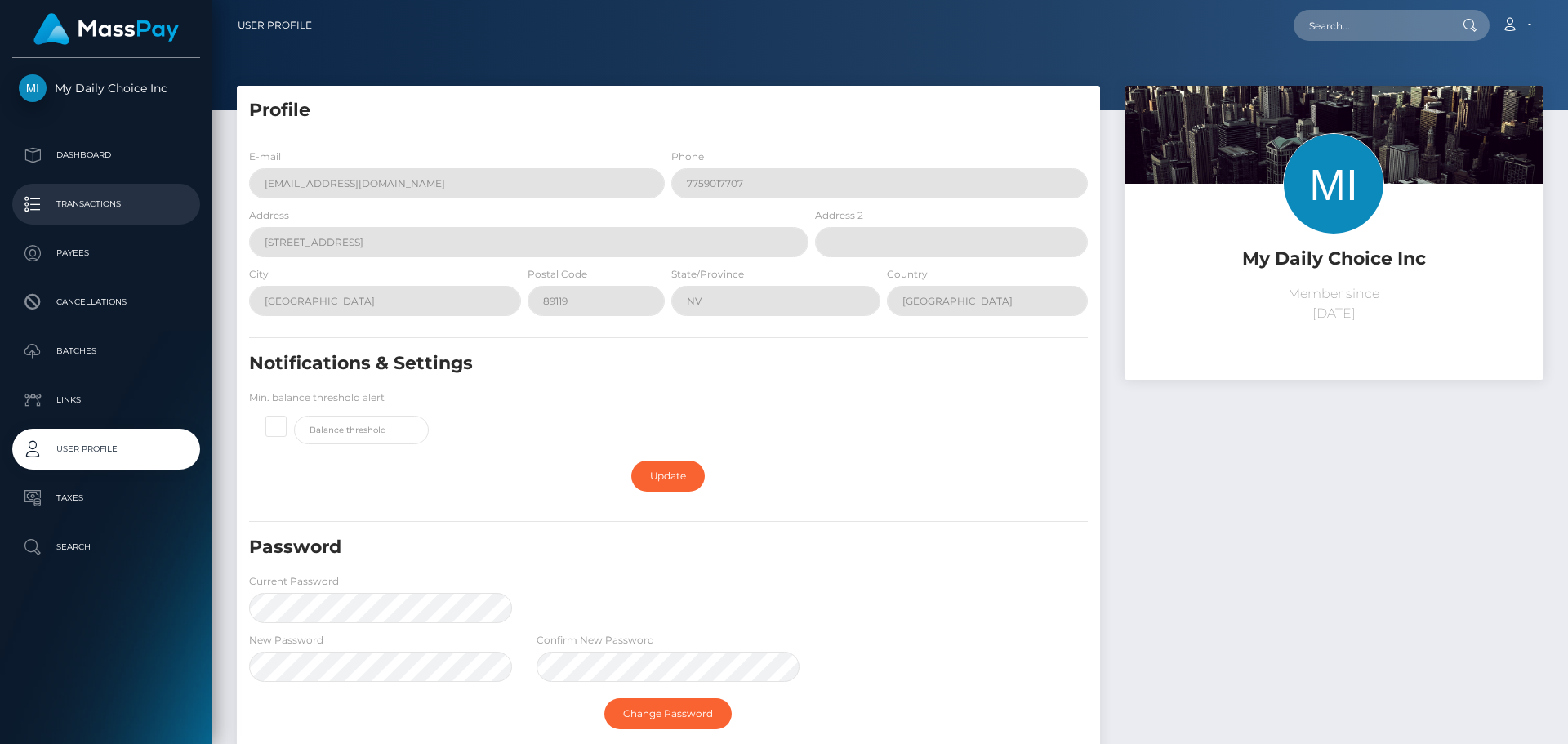
click at [92, 206] on p "Transactions" at bounding box center [105, 204] width 174 height 25
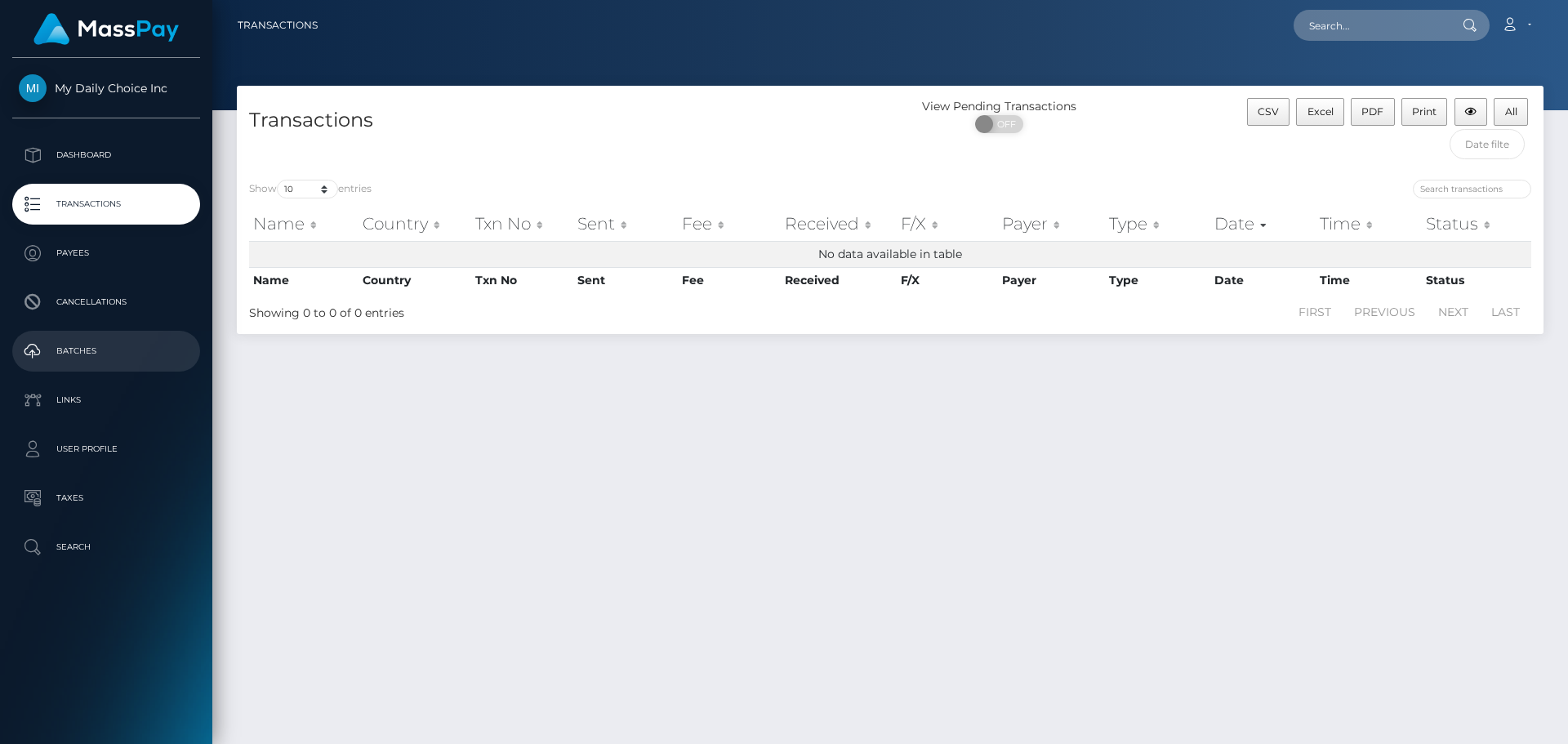
click at [94, 351] on p "Batches" at bounding box center [105, 351] width 174 height 25
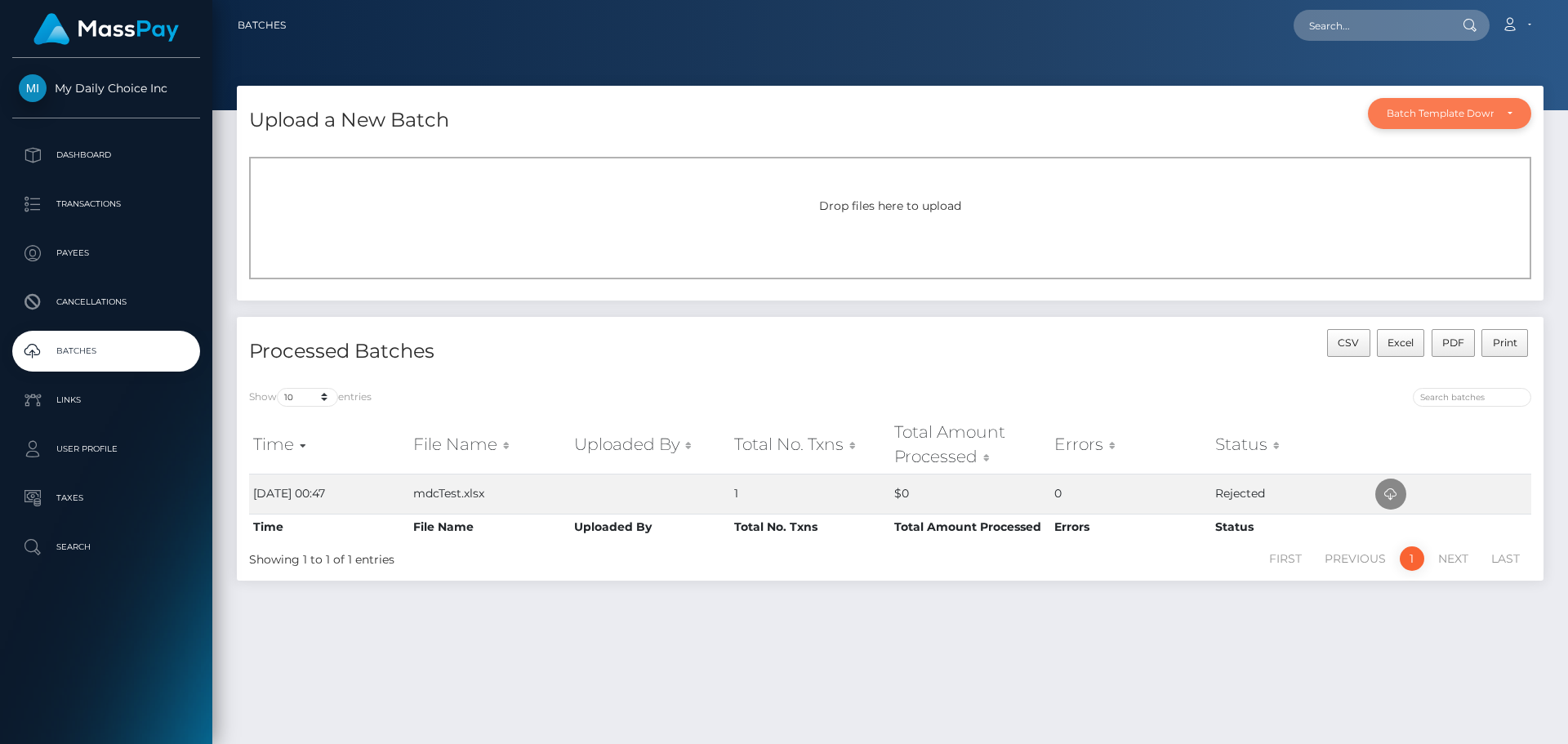
click at [1454, 116] on div "Batch Template Download" at bounding box center [1440, 114] width 107 height 13
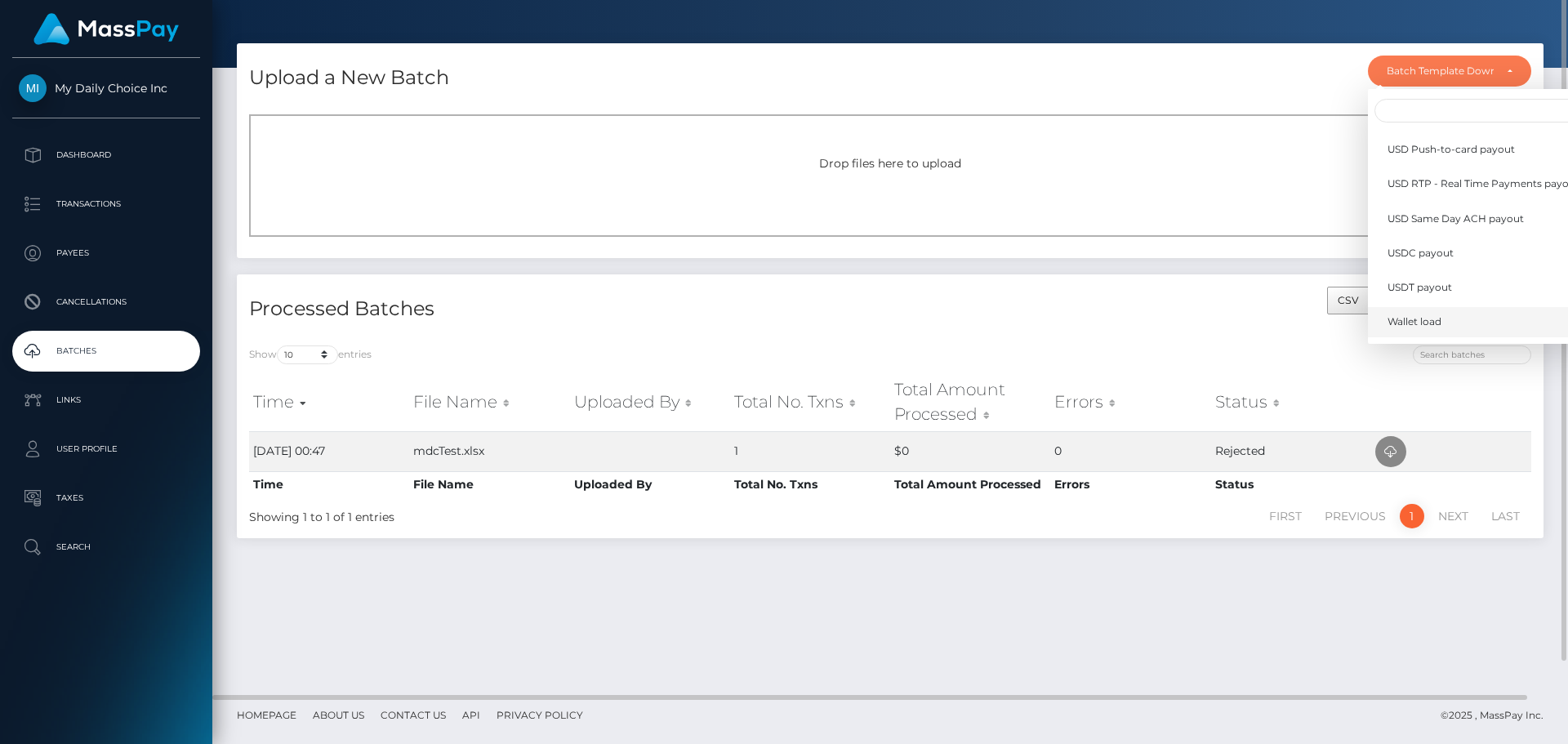
scroll to position [396, 0]
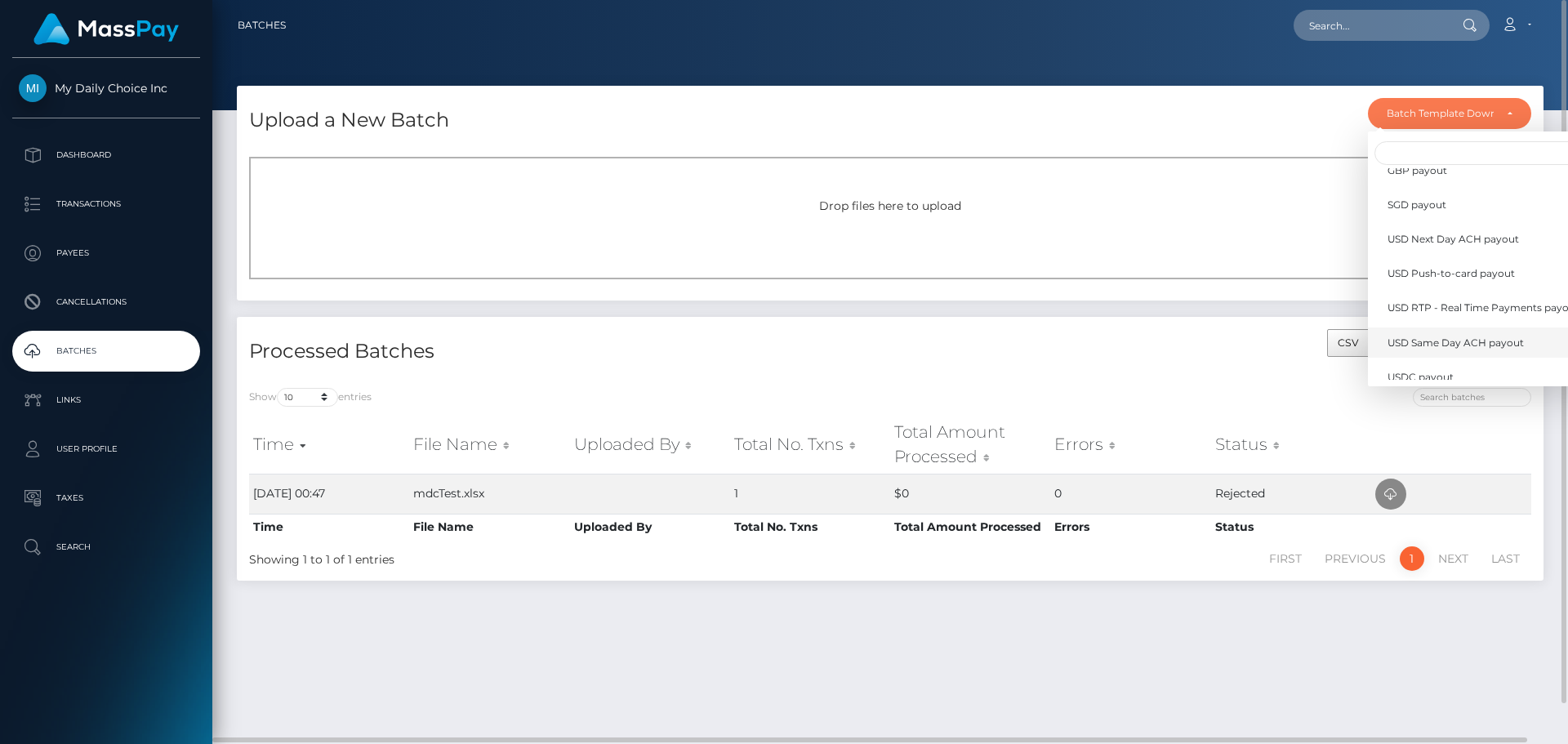
click at [1457, 342] on span "USD Same Day ACH payout" at bounding box center [1455, 343] width 137 height 15
select select "/batch_templates/USD Same Day ACH payout.xlsx"
select select
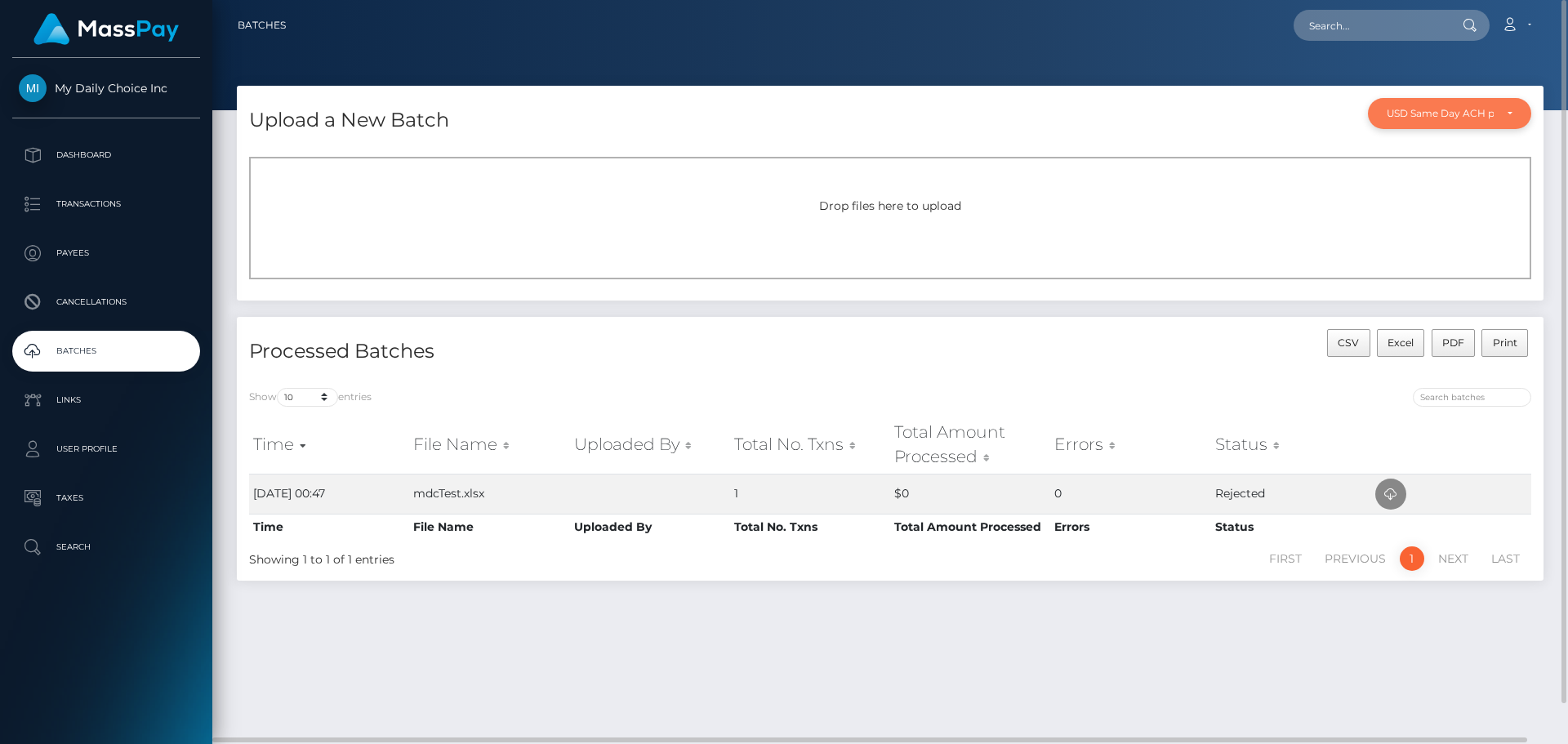
click at [1495, 117] on div "USD Same Day ACH payout" at bounding box center [1449, 114] width 126 height 13
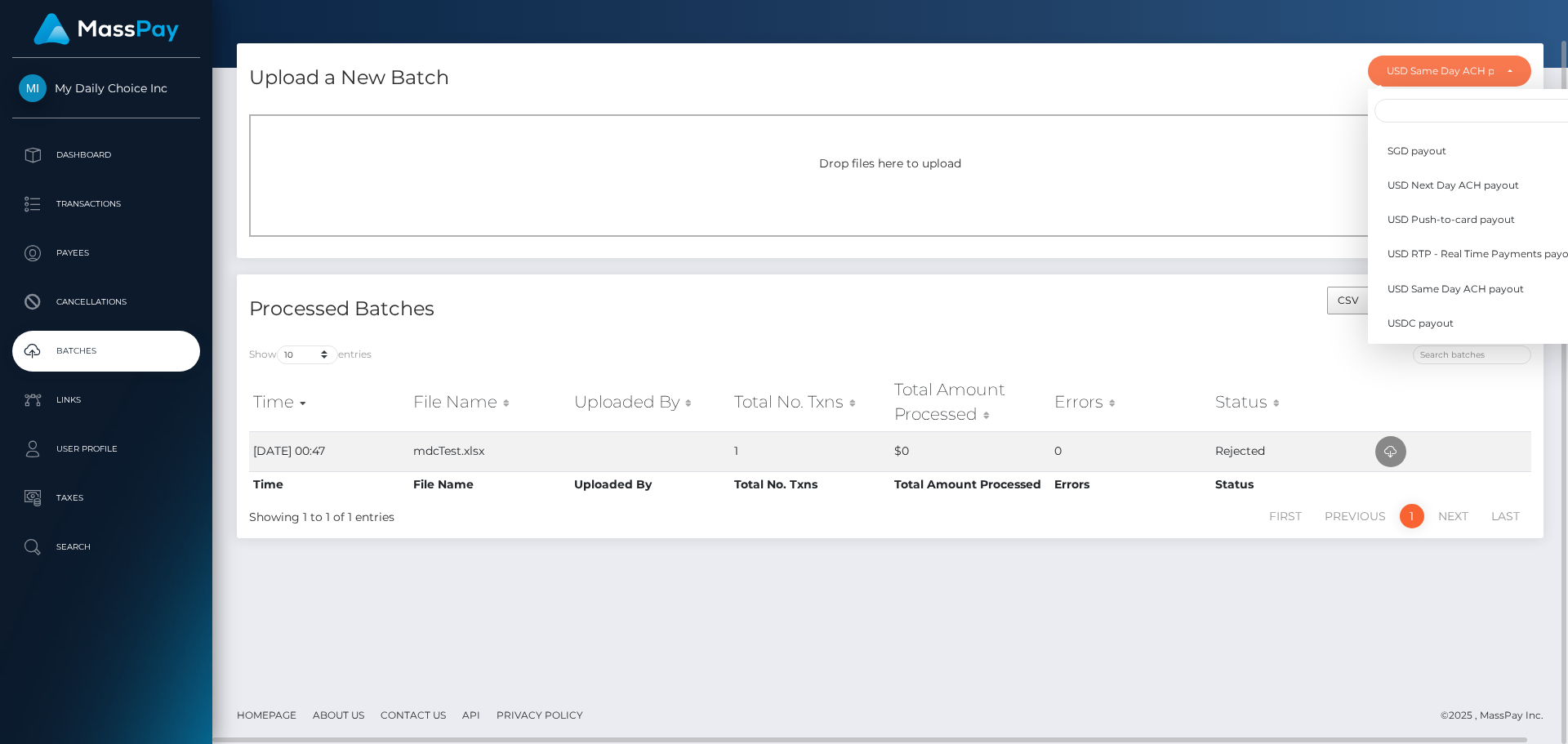
scroll to position [408, 0]
click at [1258, 144] on div "Drop files here to upload" at bounding box center [890, 175] width 1282 height 123
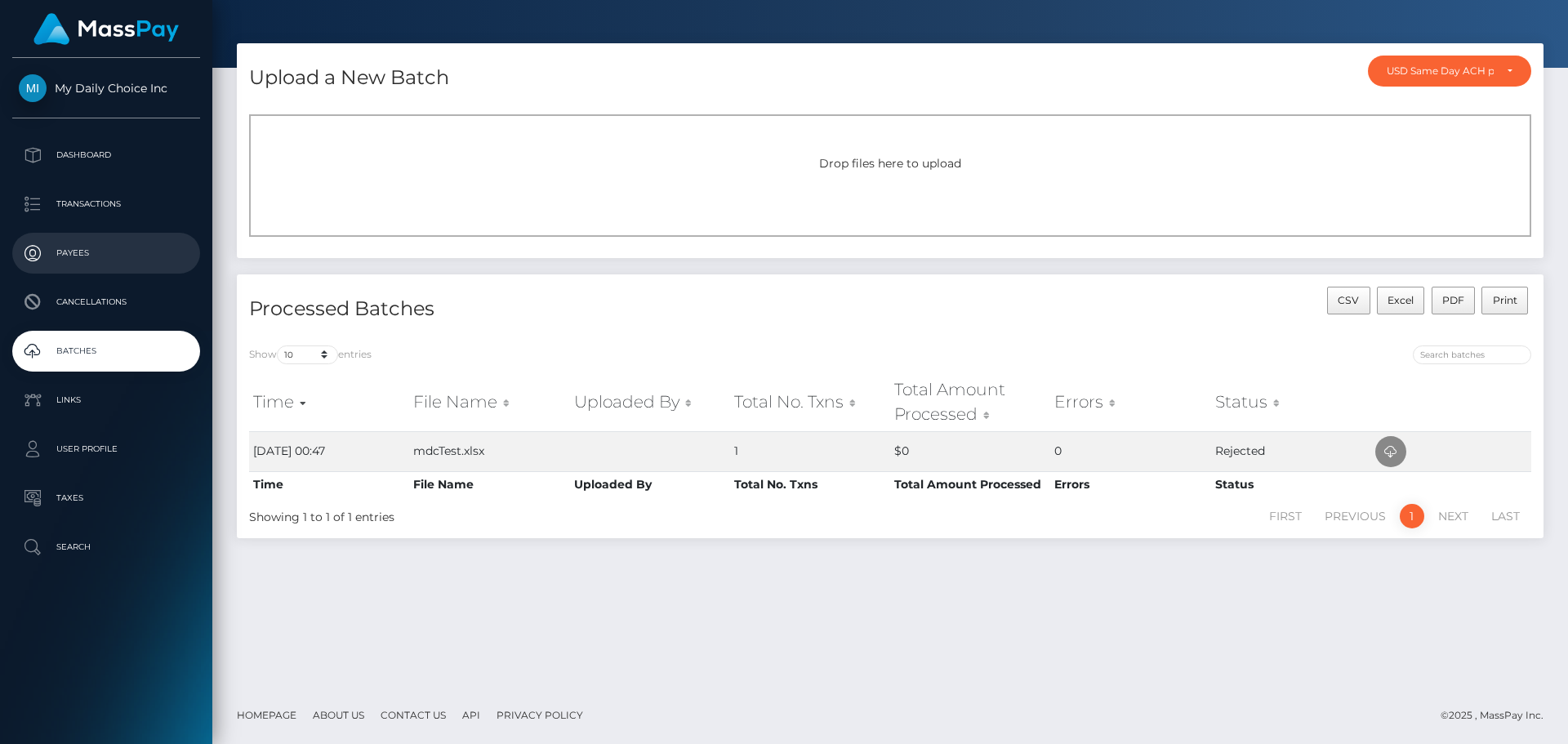
click at [82, 247] on p "Payees" at bounding box center [105, 253] width 174 height 25
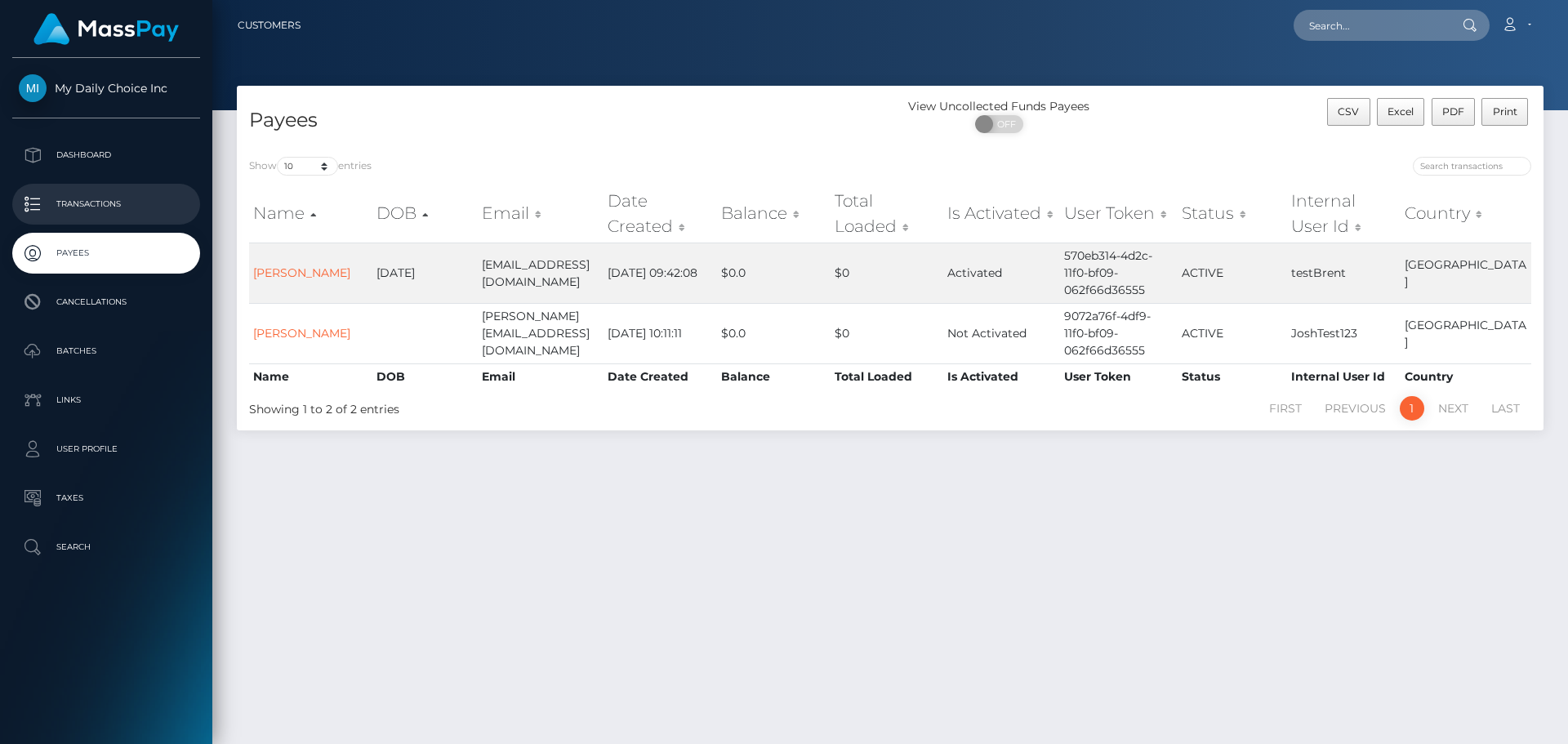
click at [100, 198] on p "Transactions" at bounding box center [105, 204] width 174 height 25
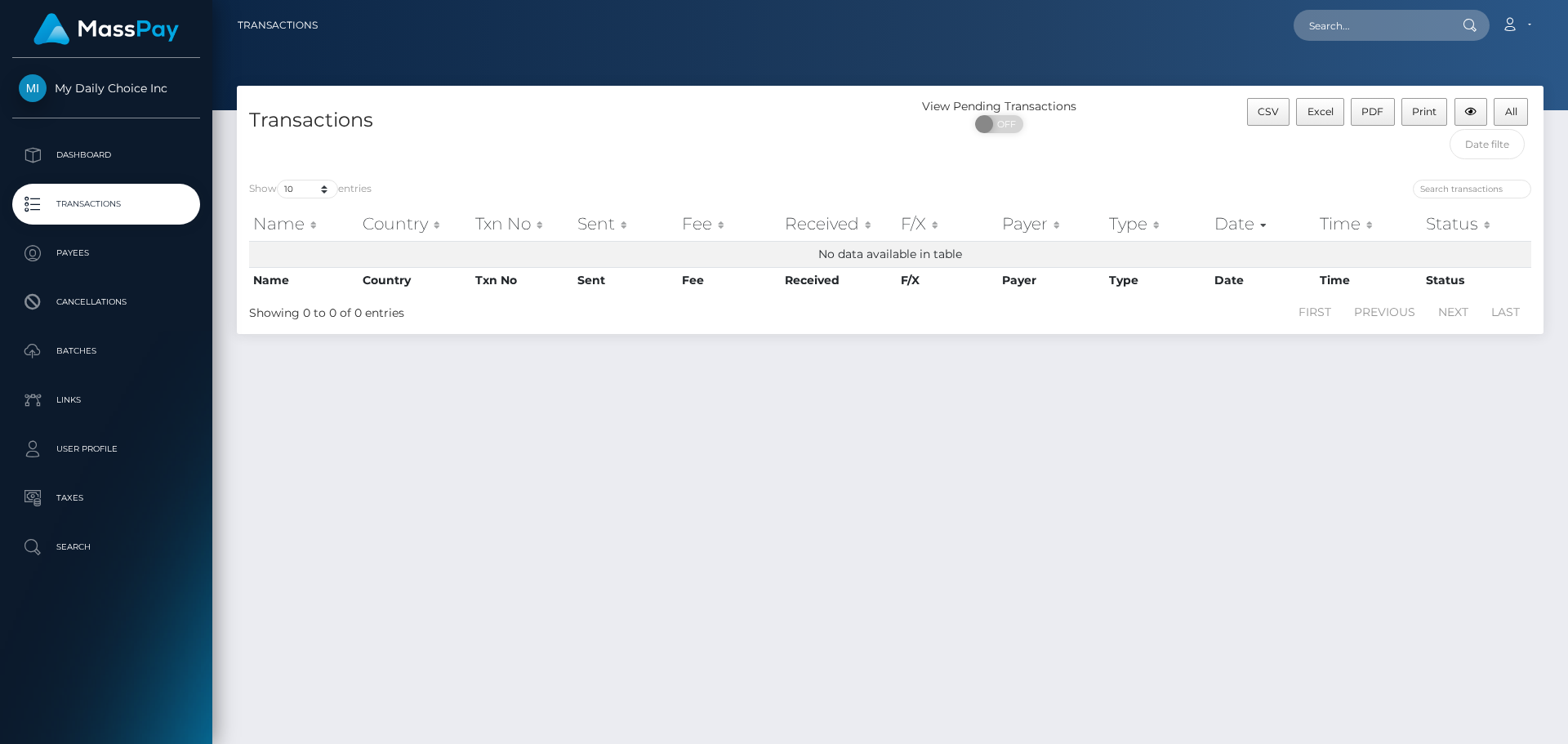
click at [98, 87] on span "My Daily Choice Inc" at bounding box center [105, 89] width 187 height 15
click at [81, 550] on p "Search" at bounding box center [105, 546] width 174 height 25
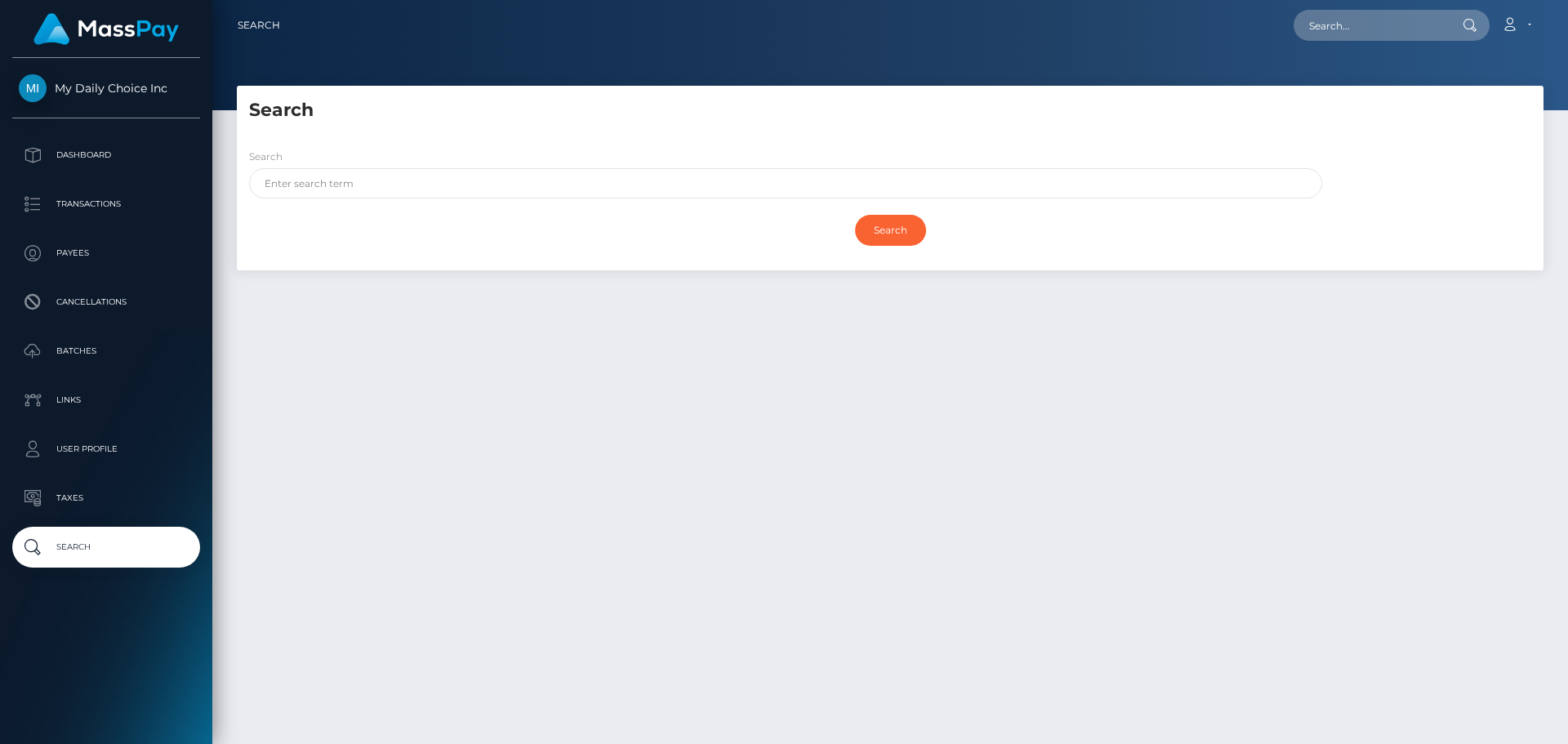
scroll to position [42, 0]
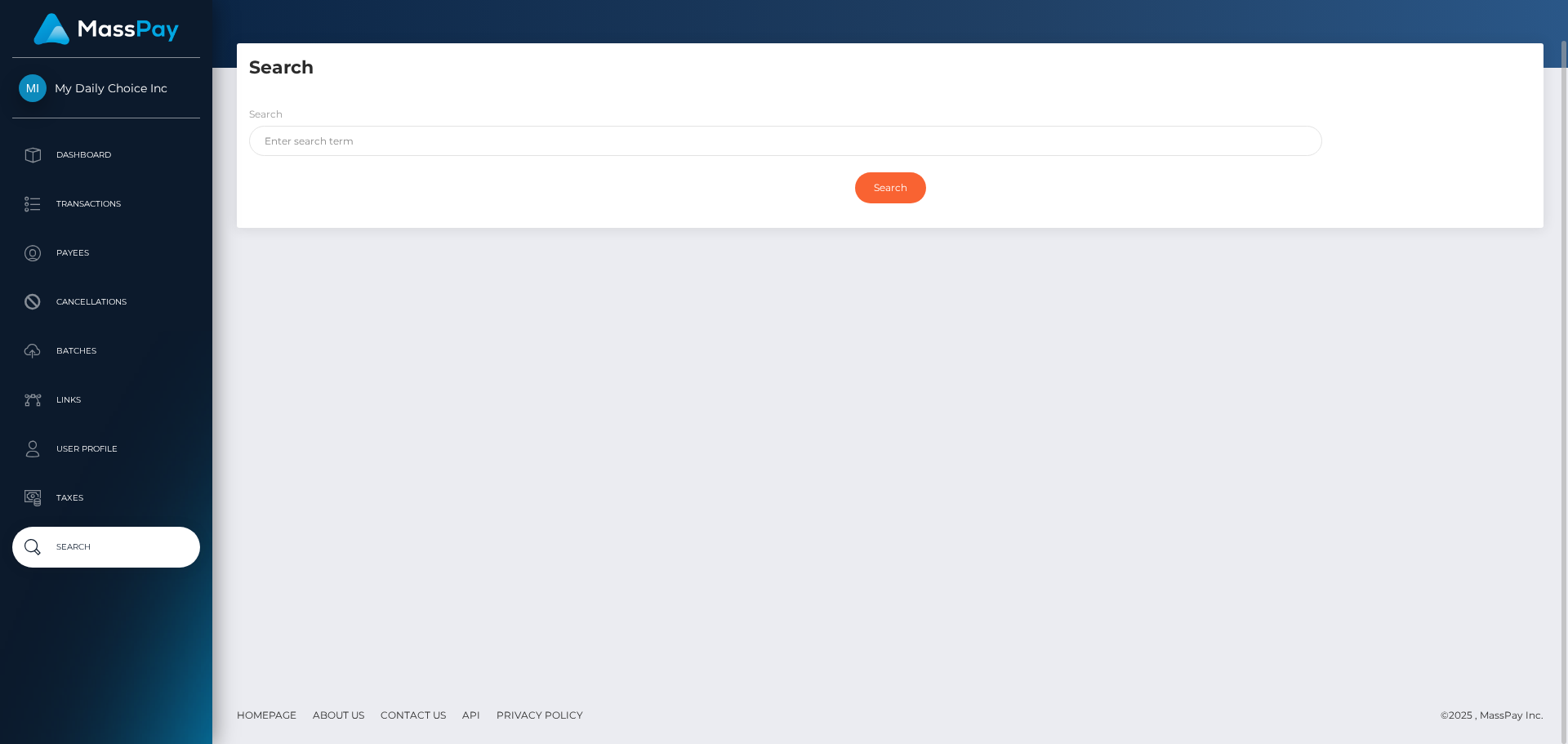
click at [473, 715] on link "API" at bounding box center [472, 714] width 31 height 25
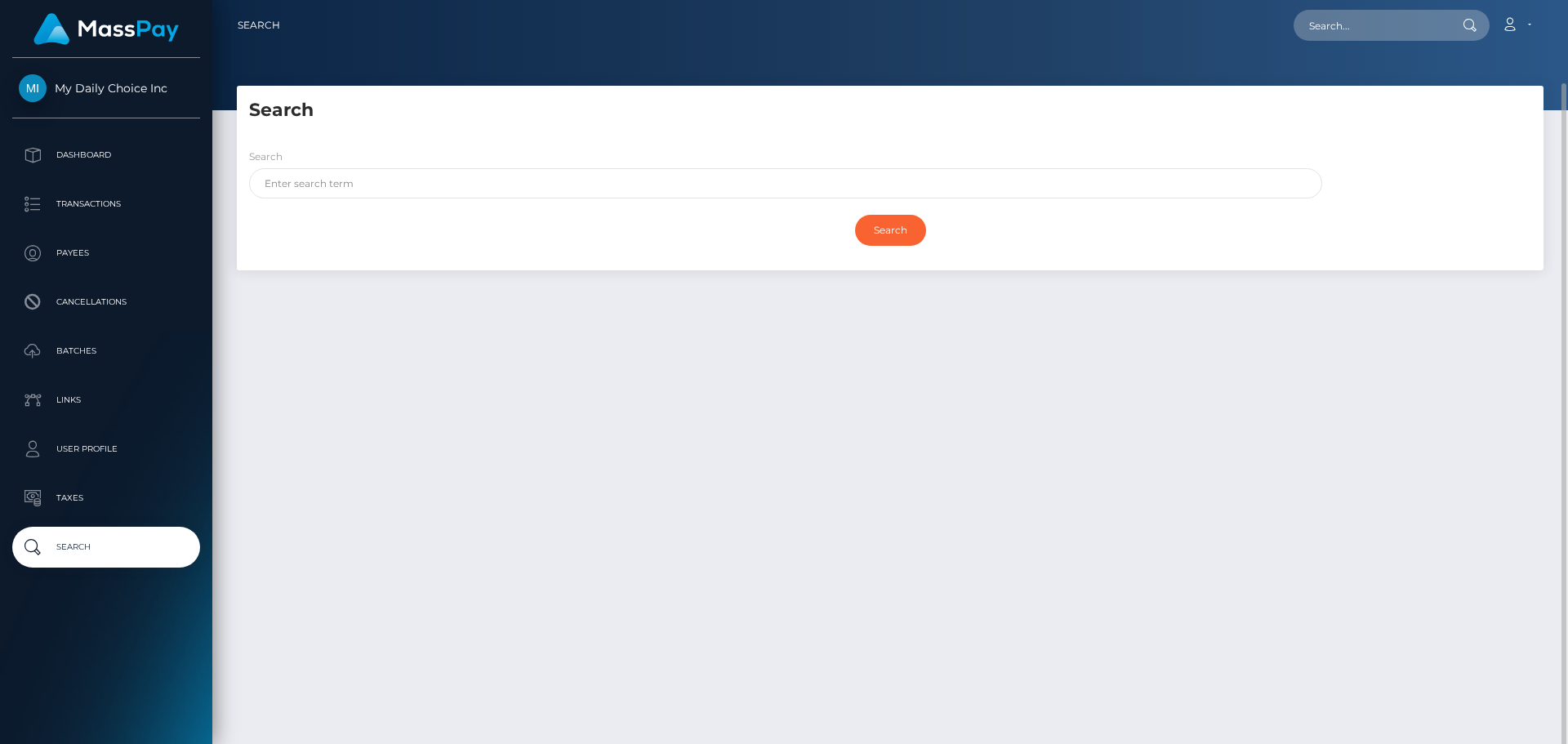
scroll to position [42, 0]
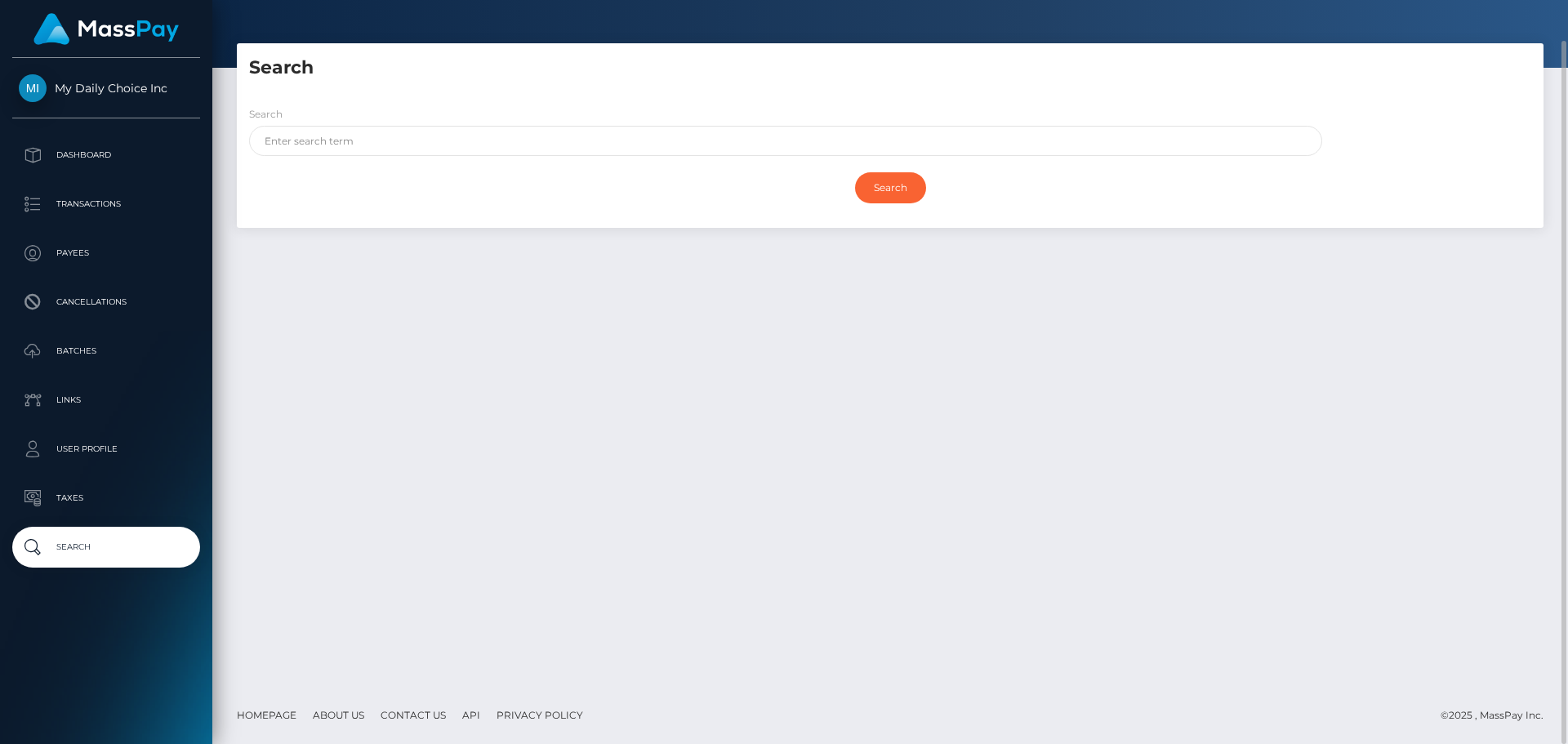
click at [351, 712] on link "About Us" at bounding box center [339, 714] width 65 height 25
